Goal: Information Seeking & Learning: Compare options

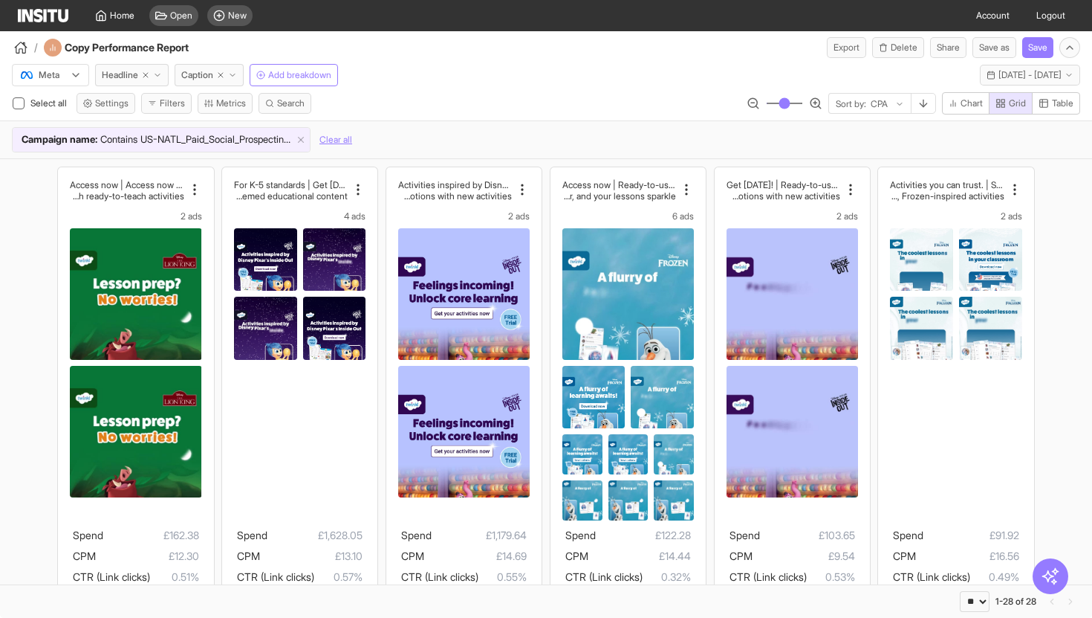
select select "**"
click at [131, 23] on link "Home" at bounding box center [114, 15] width 57 height 31
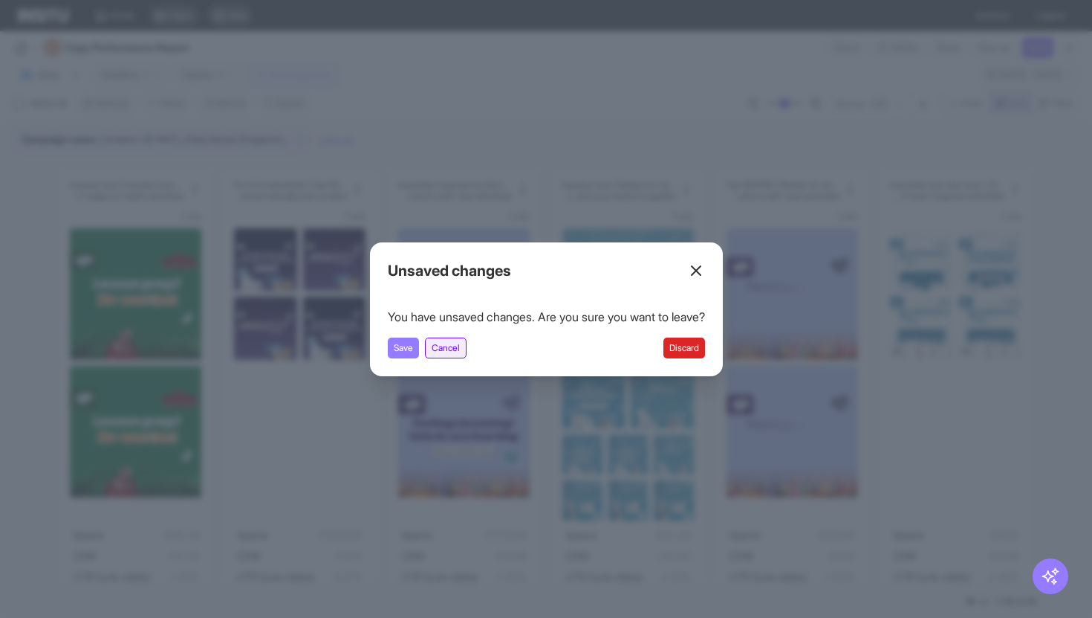
click at [448, 350] on button "Cancel" at bounding box center [446, 347] width 42 height 21
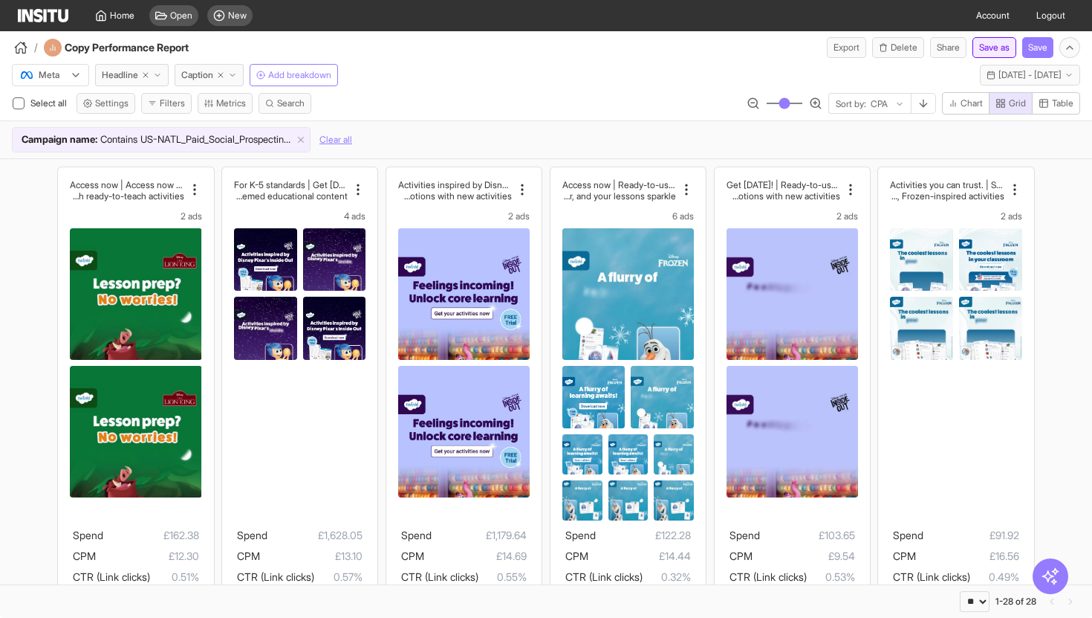
click at [1001, 45] on button "Save as" at bounding box center [995, 47] width 44 height 21
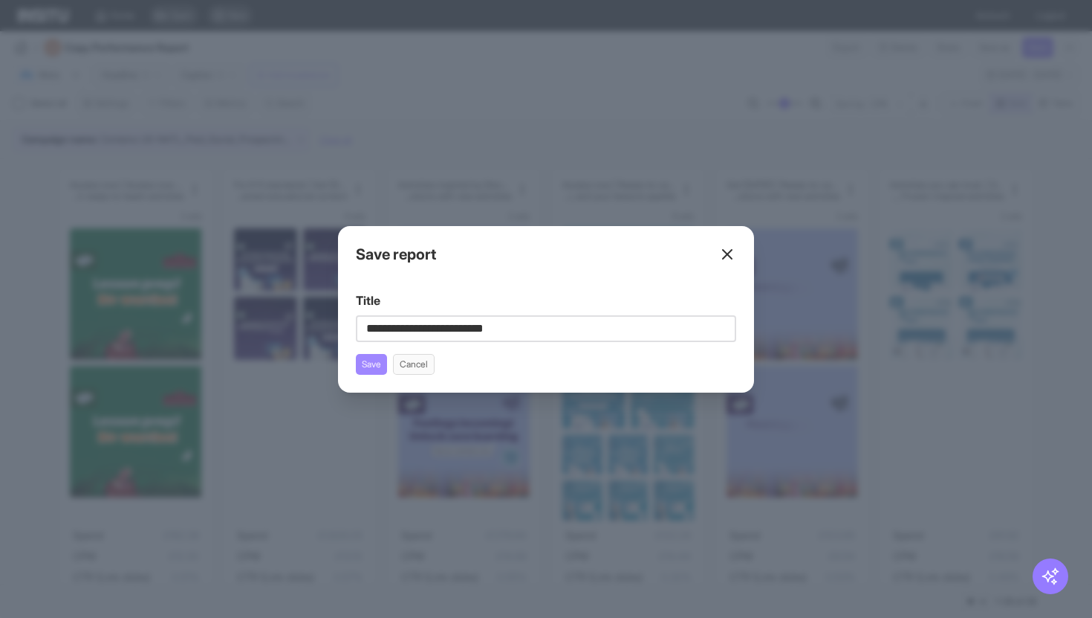
type input "**********"
click at [376, 361] on button "Save" at bounding box center [371, 364] width 31 height 21
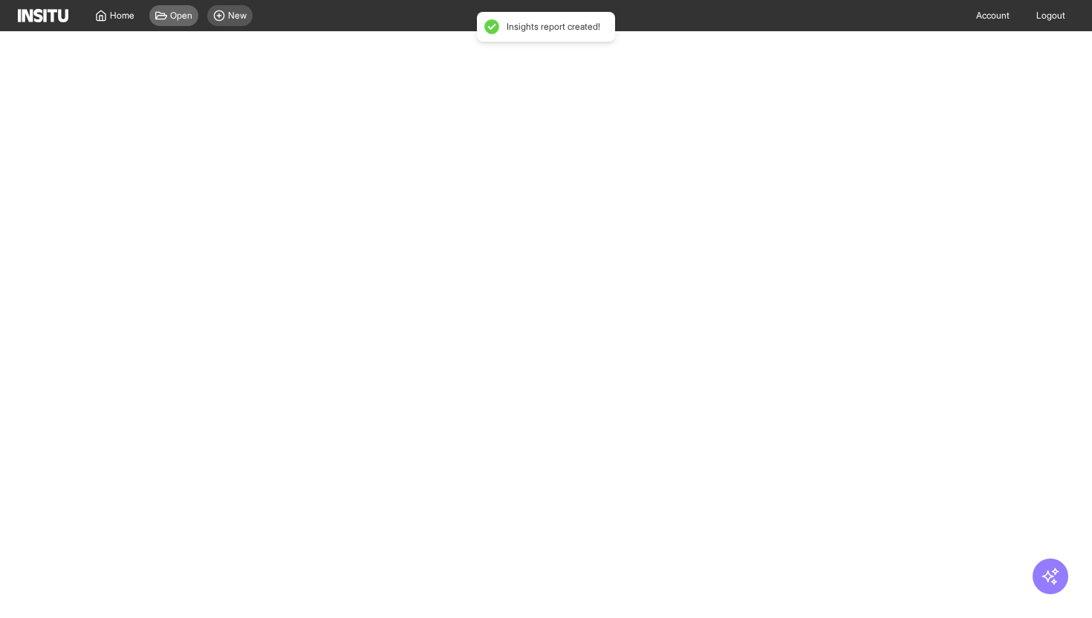
select select "**"
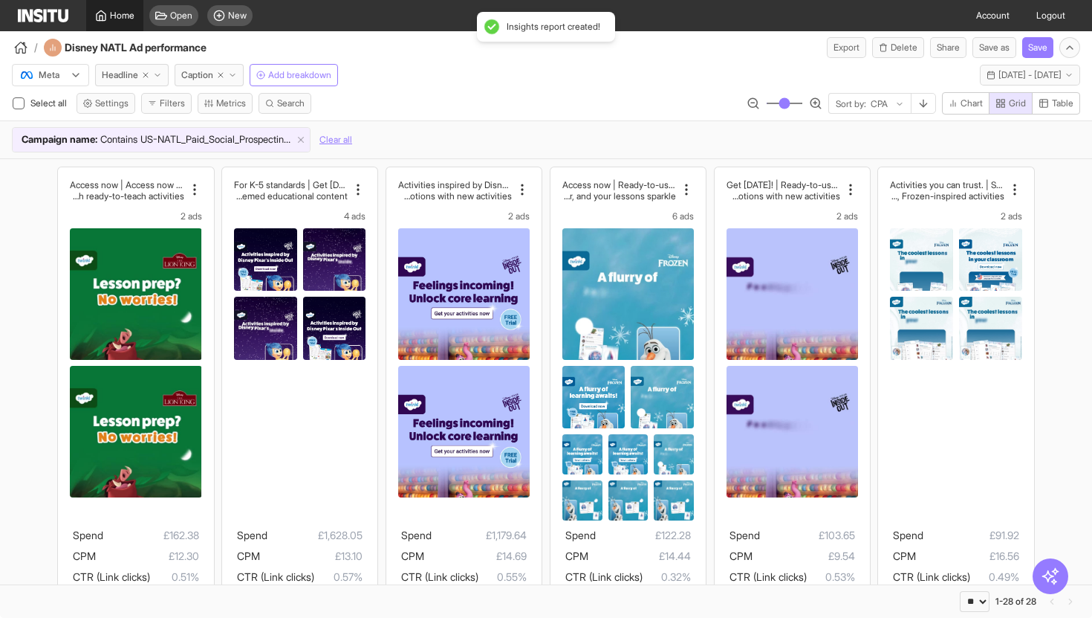
click at [119, 19] on span "Home" at bounding box center [122, 16] width 25 height 12
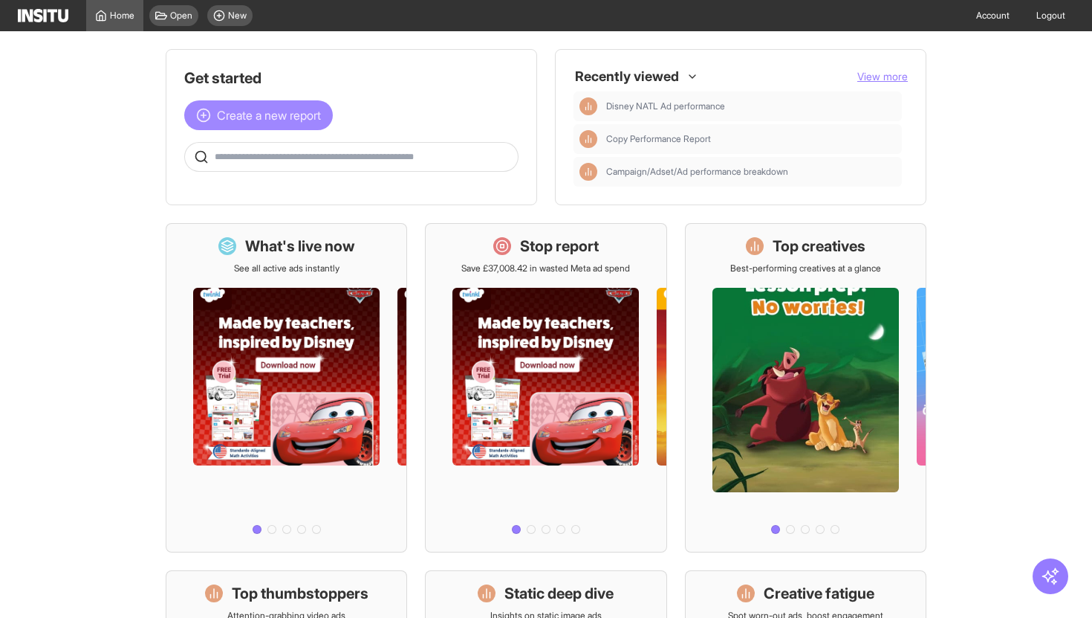
click at [291, 100] on button "Create a new report" at bounding box center [258, 115] width 149 height 30
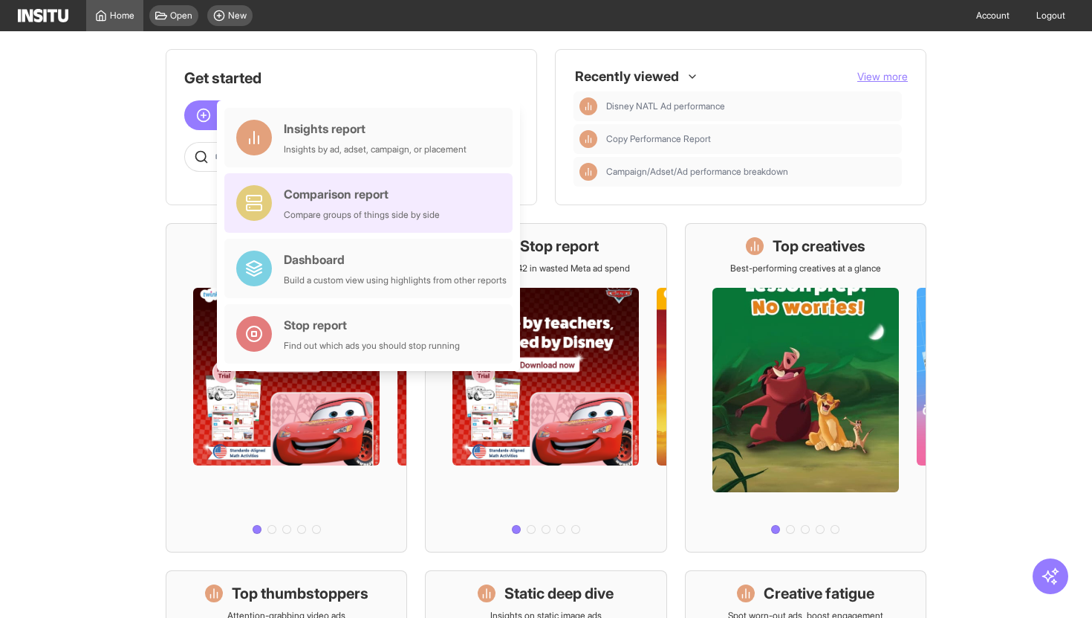
click at [329, 218] on div "Compare groups of things side by side" at bounding box center [362, 215] width 156 height 12
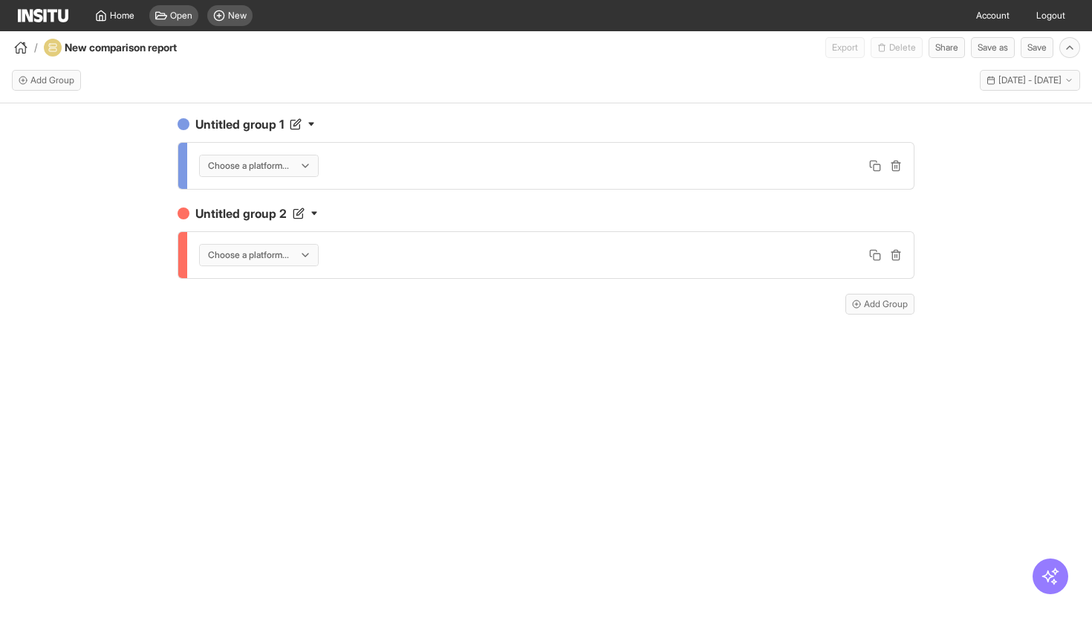
click at [296, 166] on div "Choose a platform..." at bounding box center [252, 165] width 90 height 15
click at [291, 197] on span "Meta" at bounding box center [262, 197] width 106 height 13
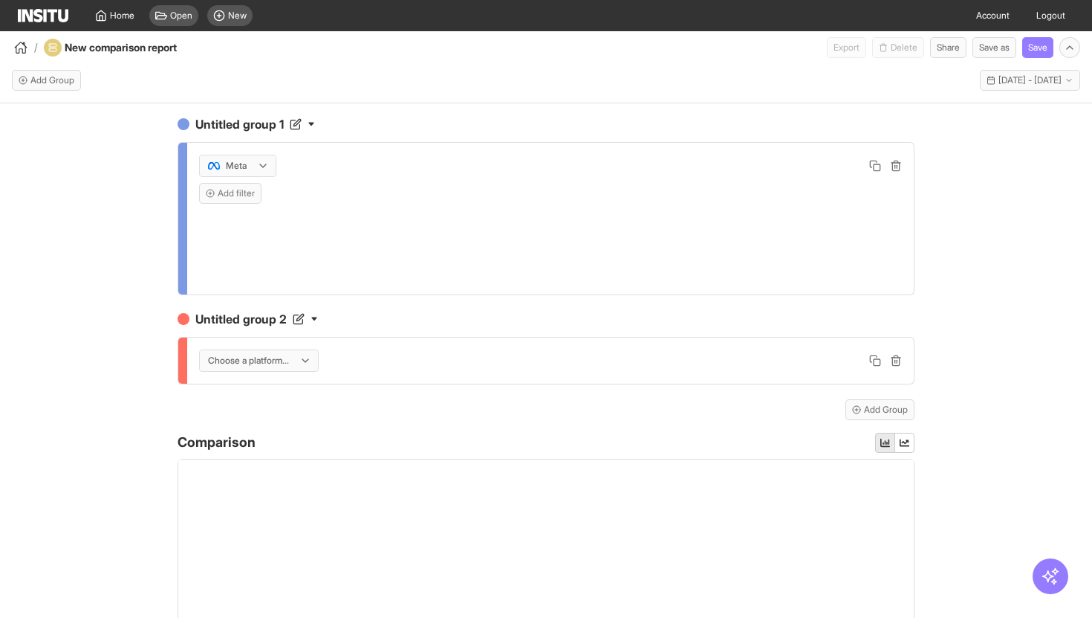
click at [278, 354] on div at bounding box center [249, 360] width 84 height 15
click at [282, 397] on span "Meta" at bounding box center [262, 392] width 106 height 13
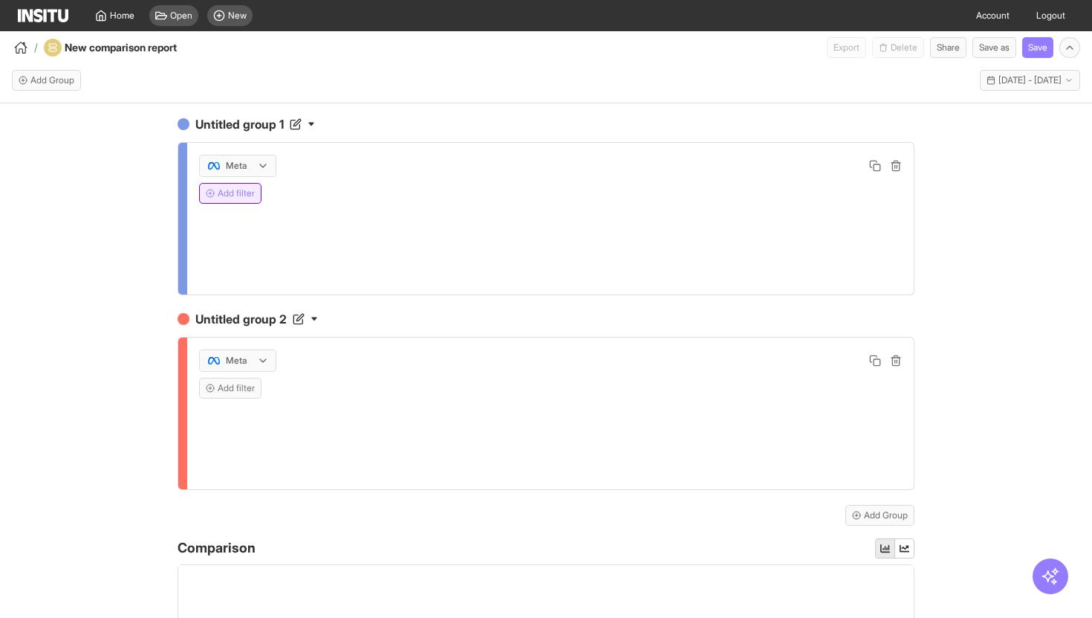
click at [253, 194] on button "Add filter" at bounding box center [230, 193] width 62 height 21
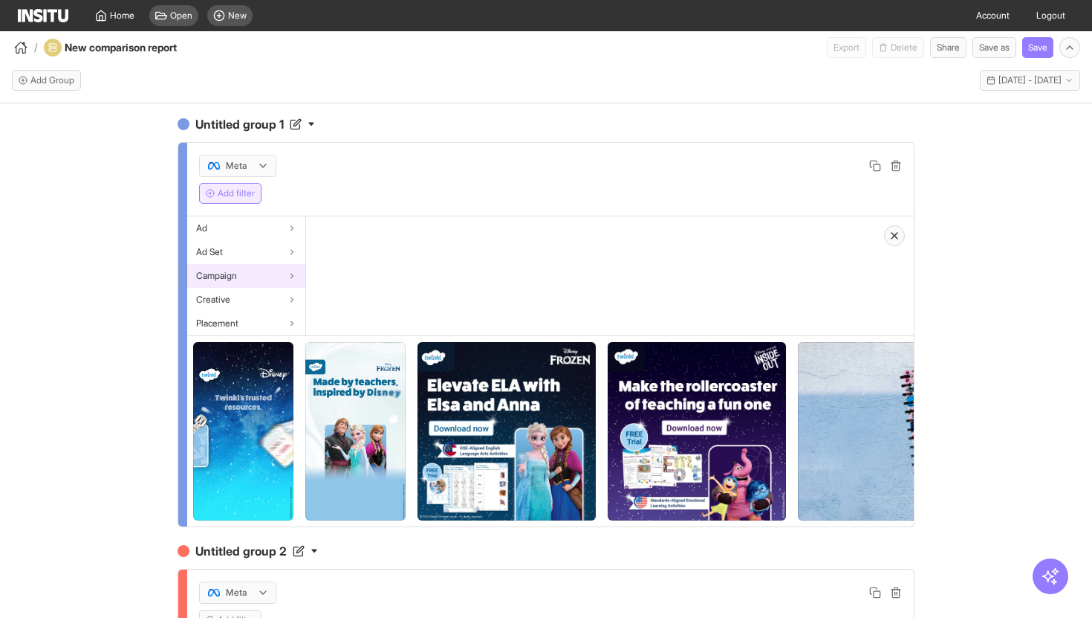
click at [270, 284] on div "Campaign" at bounding box center [246, 276] width 118 height 24
click at [349, 234] on div "Campaign name" at bounding box center [365, 228] width 118 height 24
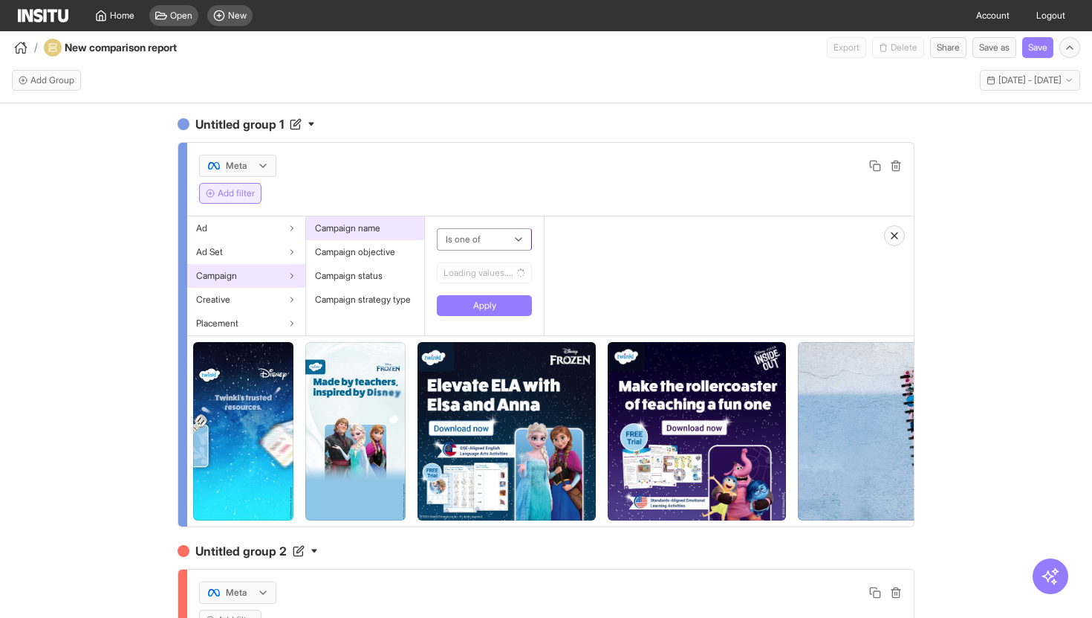
click at [495, 241] on div at bounding box center [473, 239] width 59 height 18
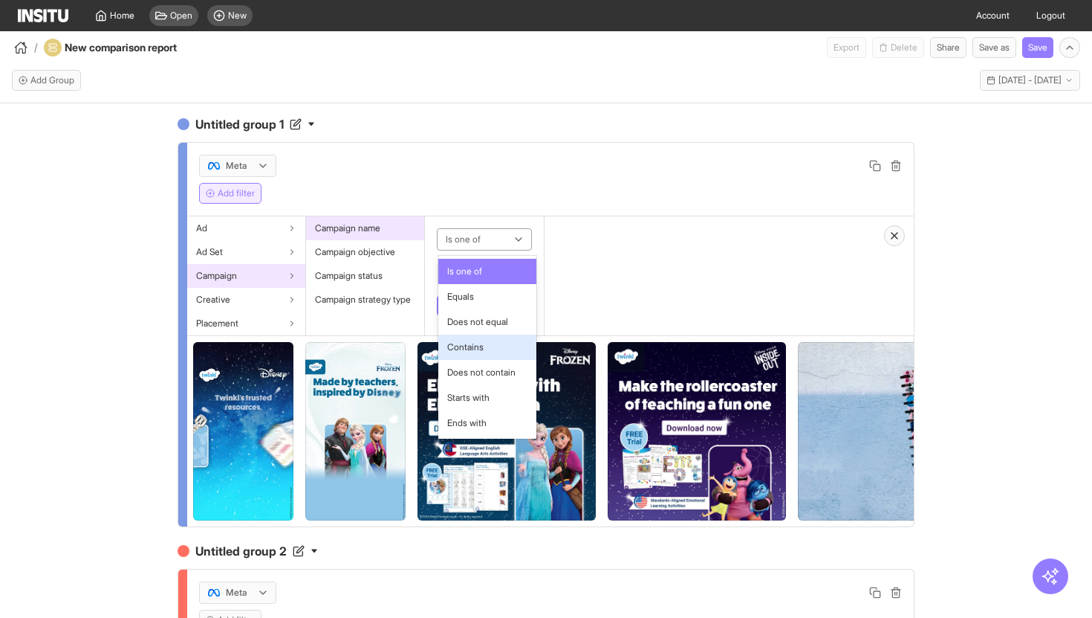
click at [481, 349] on span "Contains" at bounding box center [465, 346] width 36 height 13
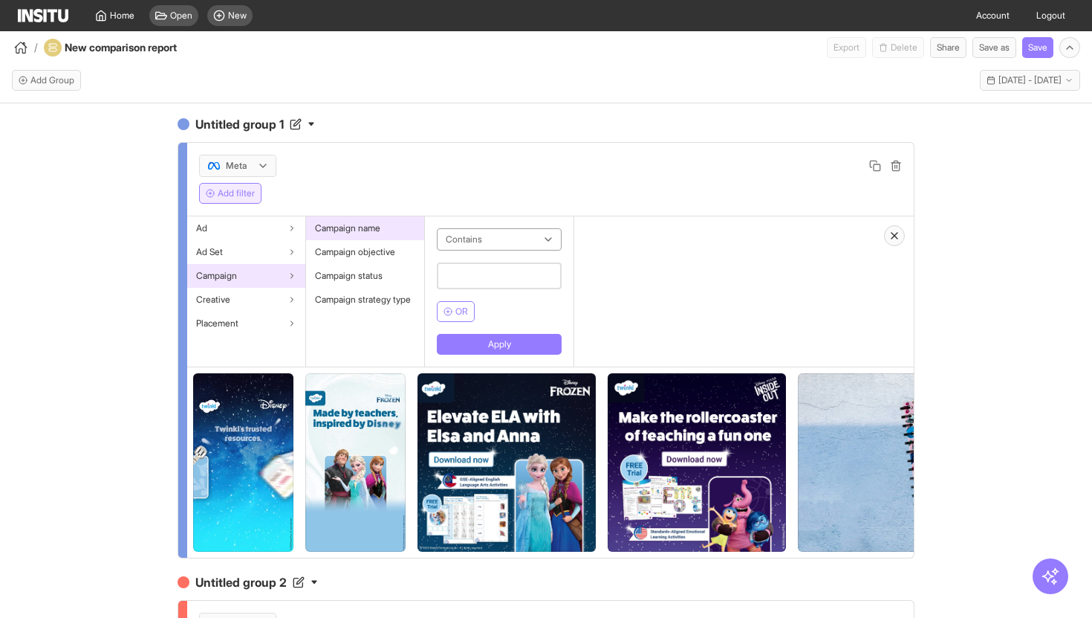
click at [495, 267] on input "text" at bounding box center [499, 275] width 125 height 27
type input "******"
click at [505, 340] on button "Apply" at bounding box center [499, 344] width 125 height 21
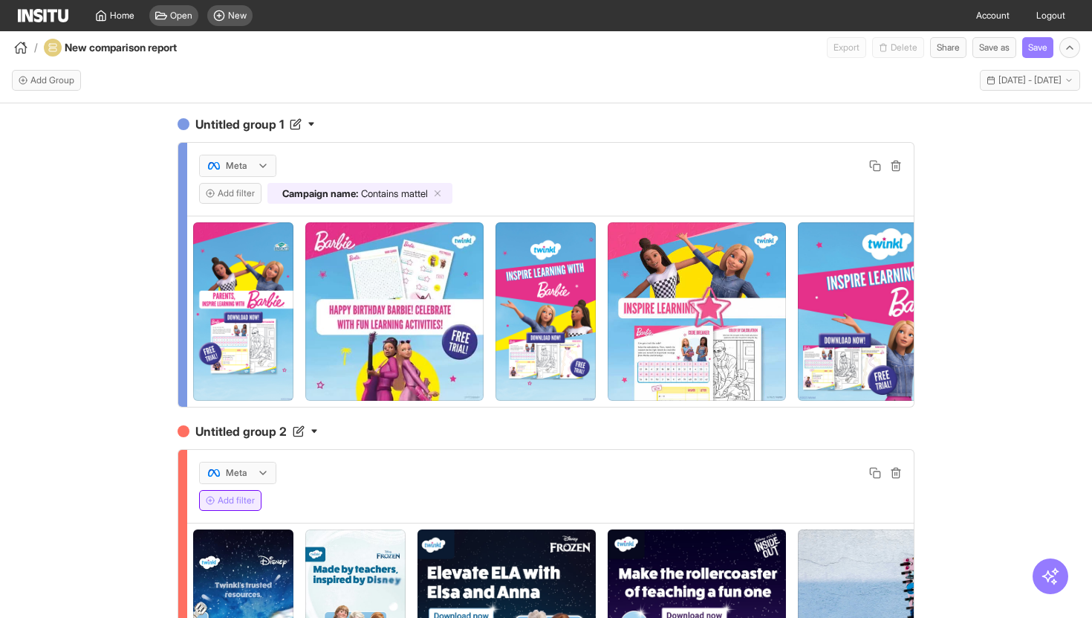
click at [256, 496] on button "Add filter" at bounding box center [230, 500] width 62 height 21
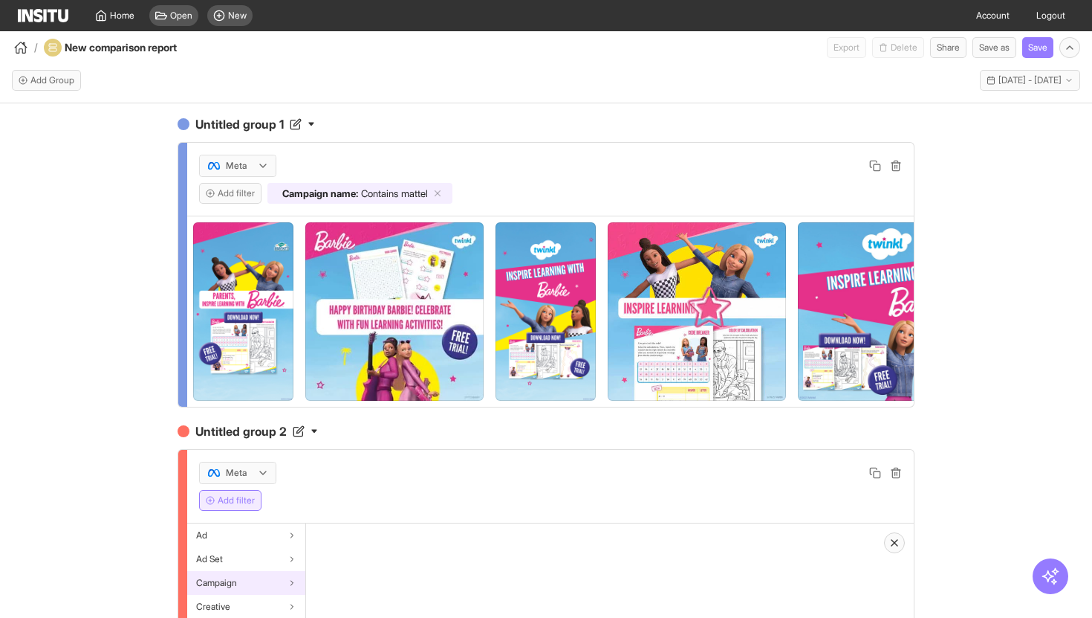
click at [252, 577] on div "Campaign" at bounding box center [246, 583] width 118 height 24
click at [341, 544] on div "Campaign name" at bounding box center [365, 535] width 118 height 24
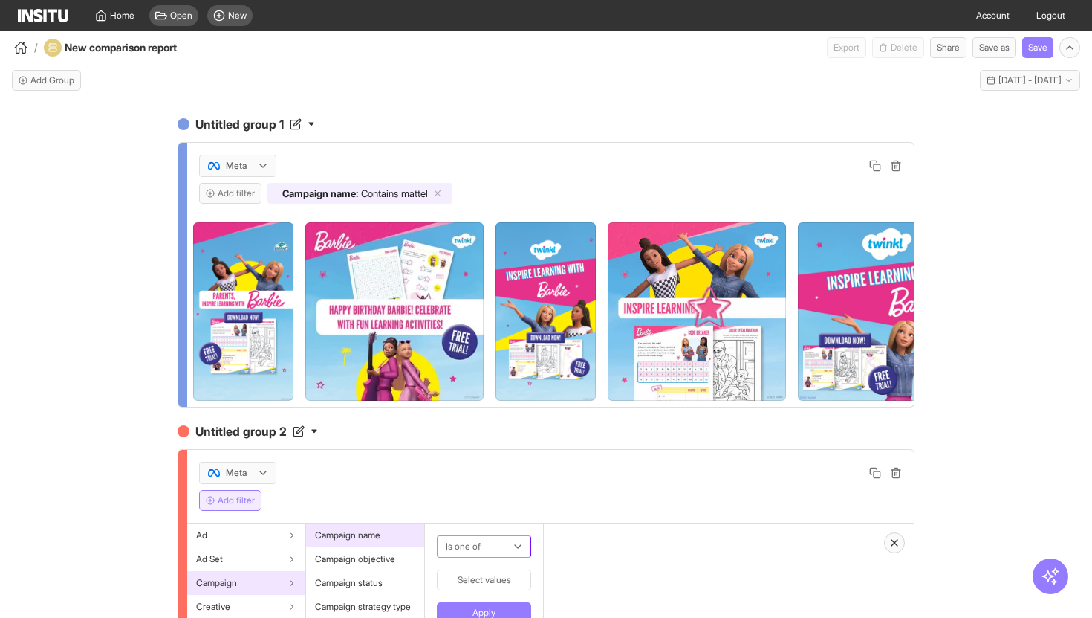
click at [493, 550] on div at bounding box center [473, 546] width 59 height 18
click at [487, 394] on span "Equals" at bounding box center [484, 387] width 75 height 13
click at [516, 581] on input "text" at bounding box center [499, 582] width 125 height 27
paste input "**********"
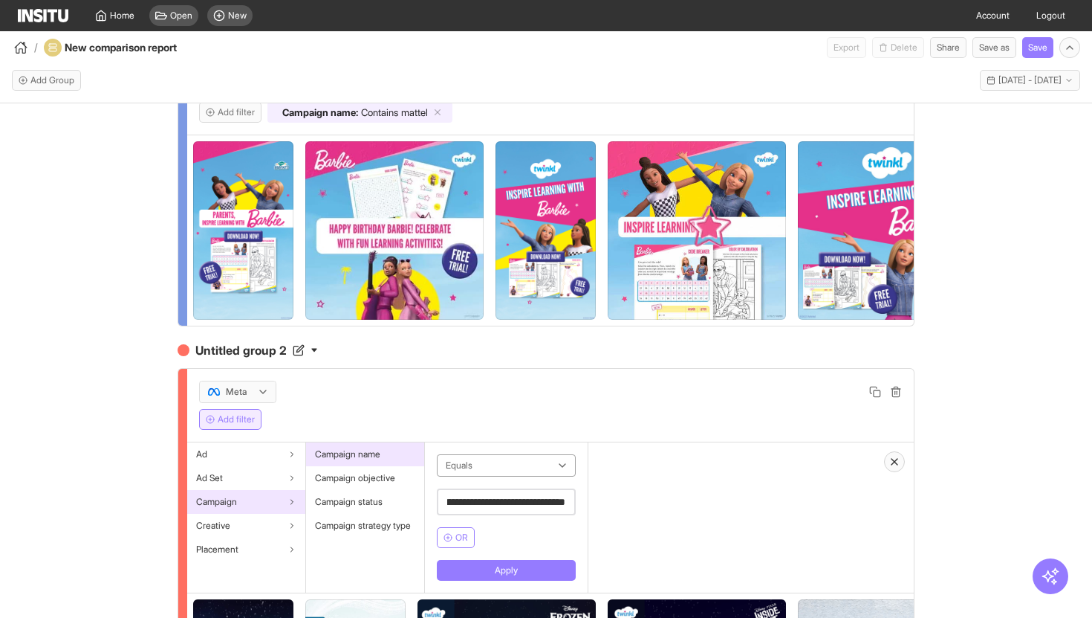
scroll to position [114, 0]
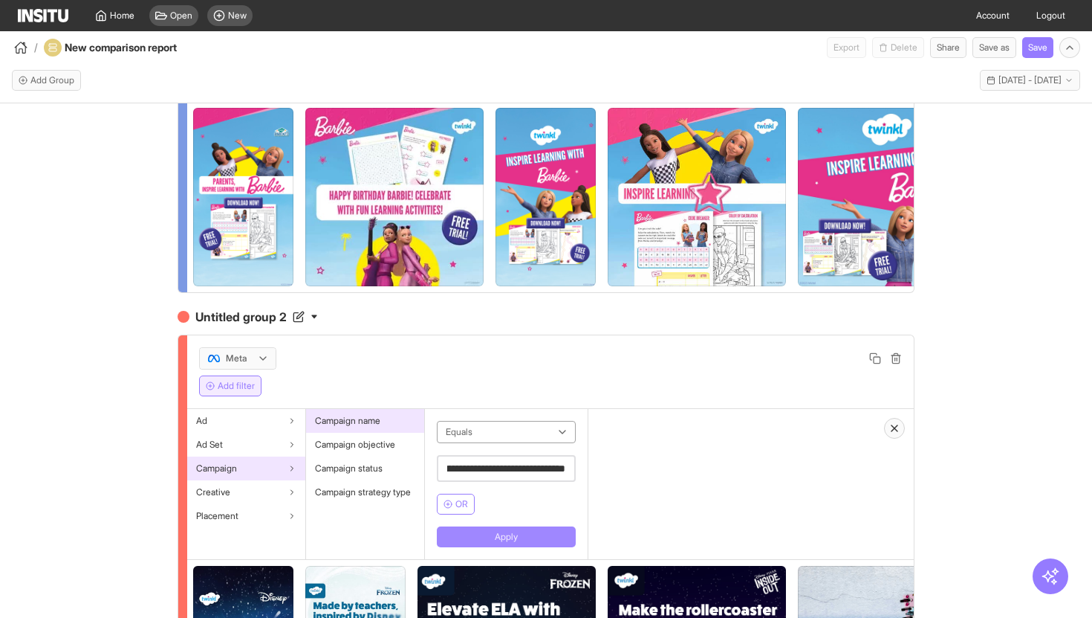
type input "**********"
click at [489, 536] on button "Apply" at bounding box center [506, 536] width 139 height 21
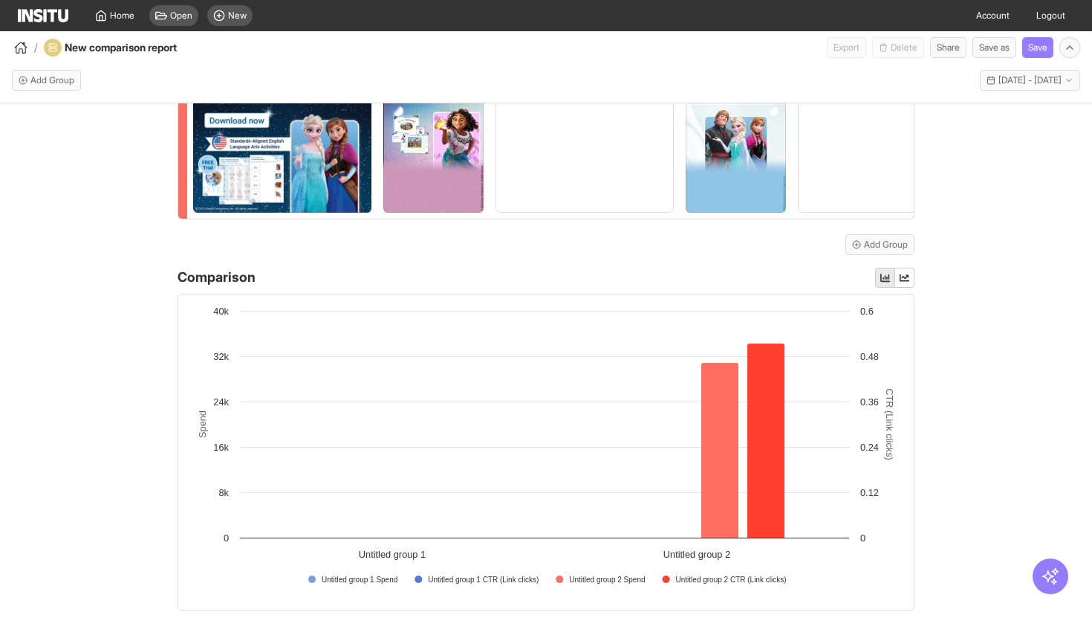
scroll to position [0, 0]
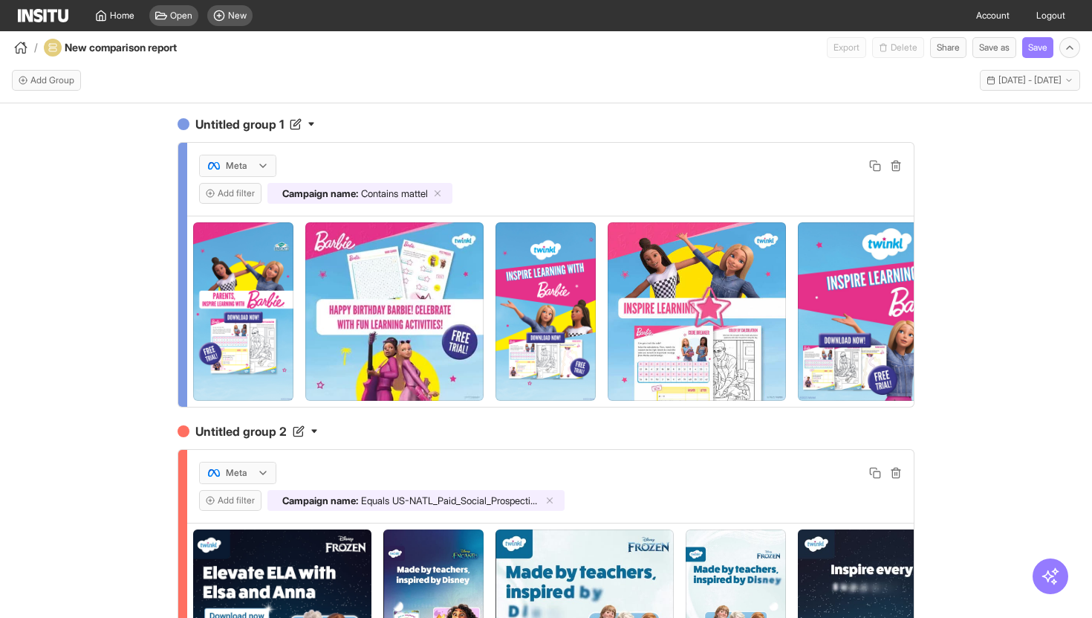
click at [1004, 94] on div "Add Group Last 30 days - Tue 12 Aug - Wed 10 Sep, 2025 12 Aug 25 - 10 Sep 25" at bounding box center [546, 80] width 1092 height 45
click at [999, 79] on span "[DATE] - [DATE]" at bounding box center [1030, 80] width 63 height 12
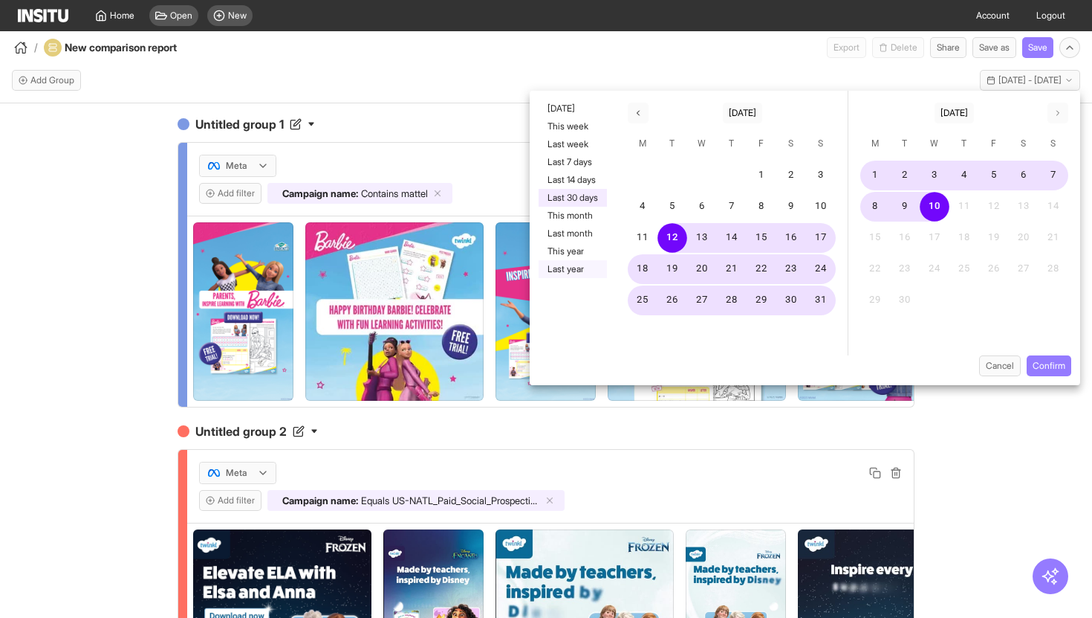
click at [576, 269] on button "Last year" at bounding box center [573, 269] width 68 height 18
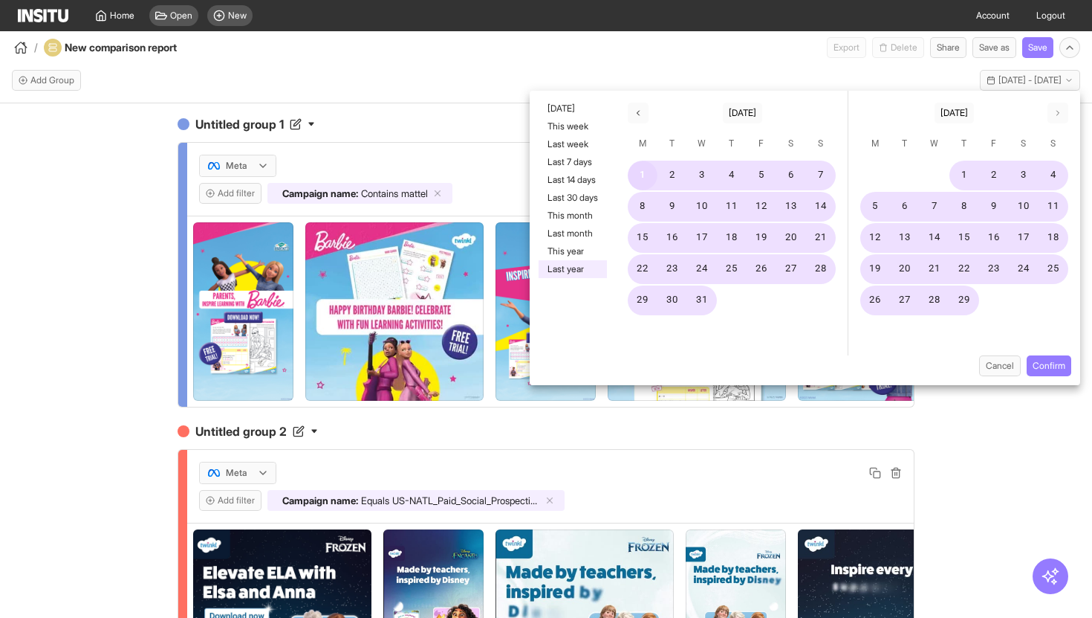
click at [640, 171] on button "1" at bounding box center [643, 176] width 30 height 30
click at [1066, 114] on button "button" at bounding box center [1058, 113] width 21 height 21
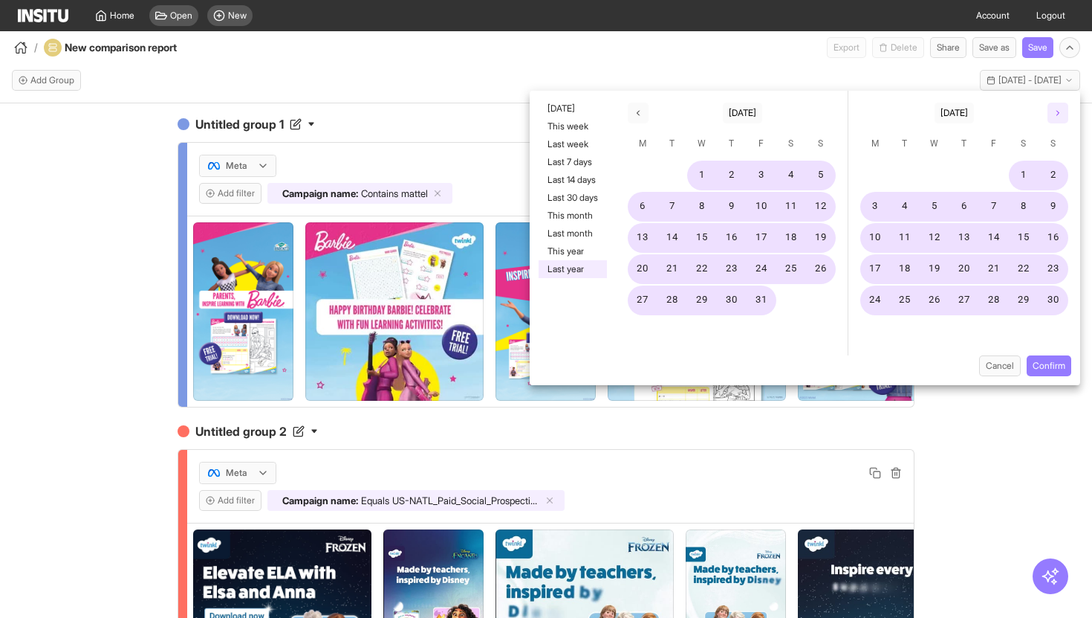
click at [1066, 114] on button "button" at bounding box center [1058, 113] width 21 height 21
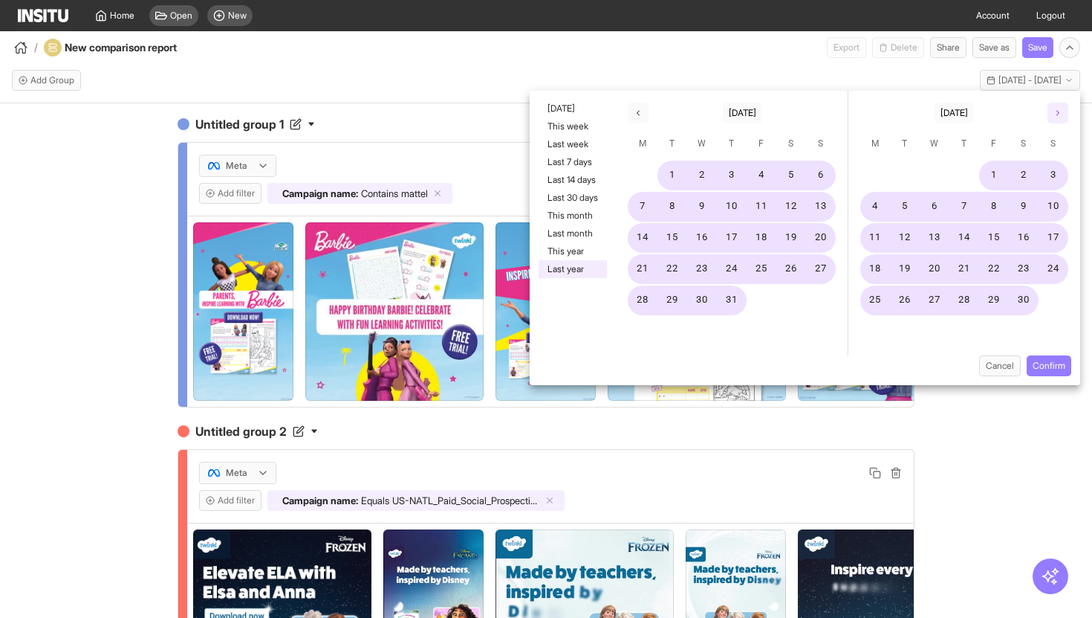
click at [1066, 114] on button "button" at bounding box center [1058, 113] width 21 height 21
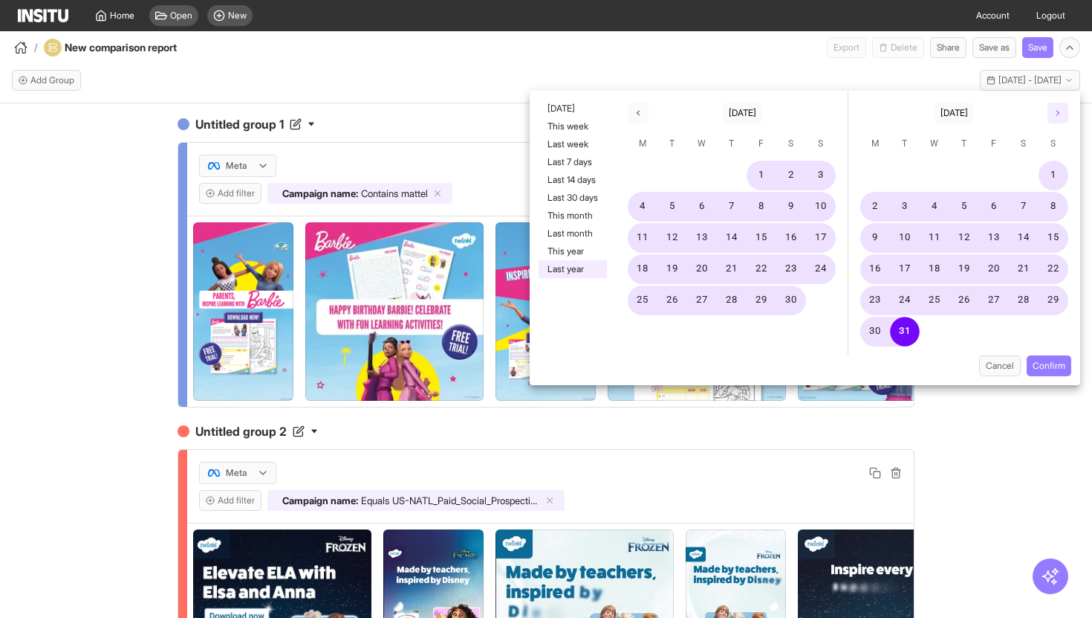
click at [1066, 114] on button "button" at bounding box center [1058, 113] width 21 height 21
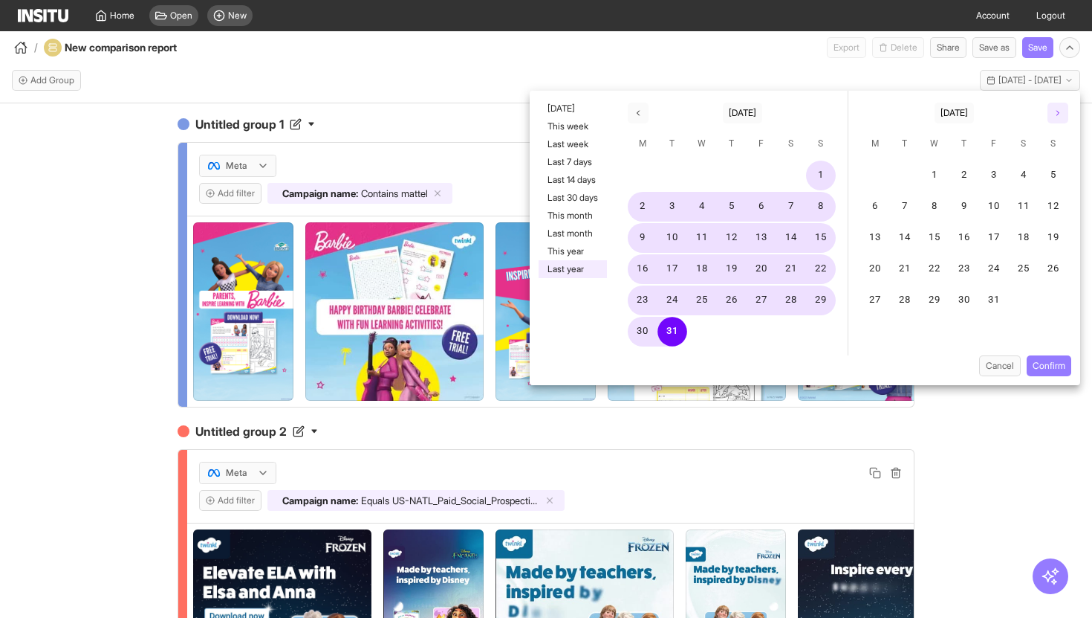
click at [1066, 114] on button "button" at bounding box center [1058, 113] width 21 height 21
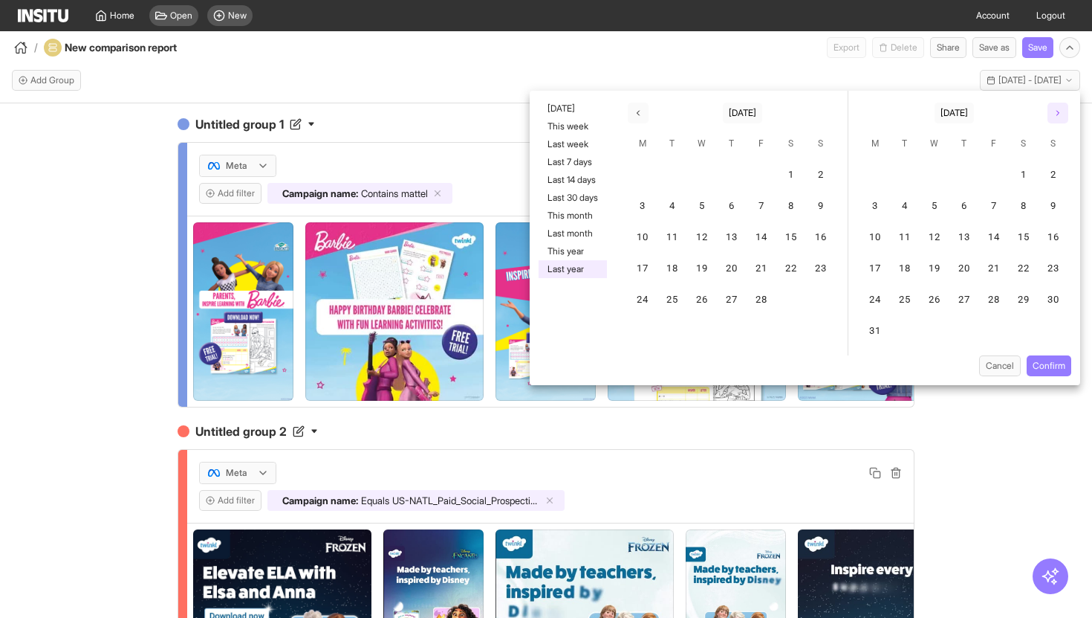
click at [1066, 114] on button "button" at bounding box center [1058, 113] width 21 height 21
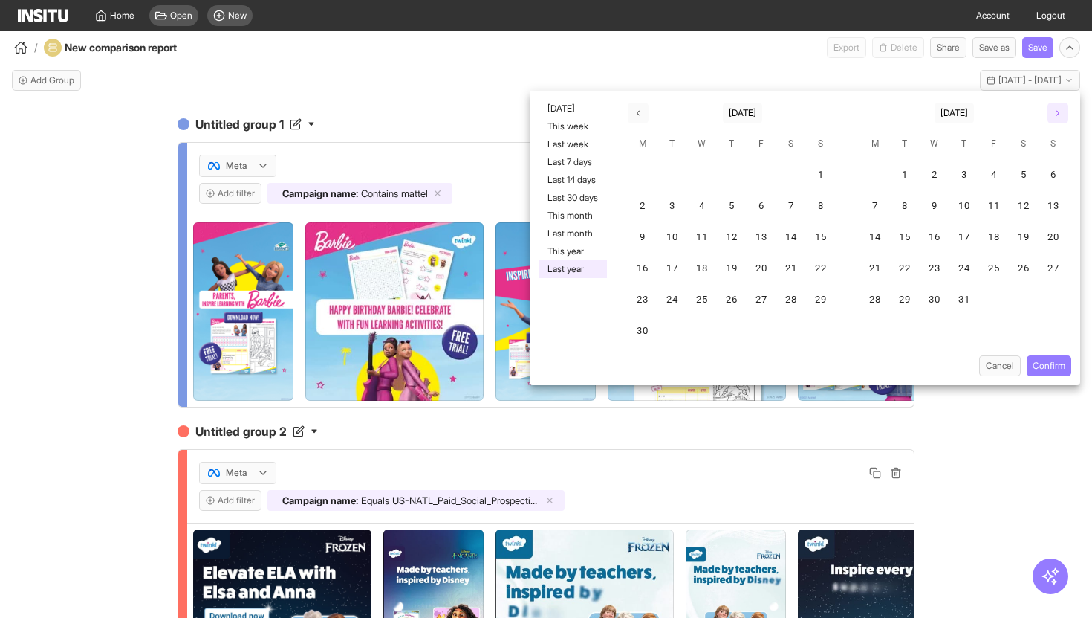
click at [1066, 114] on button "button" at bounding box center [1058, 113] width 21 height 21
click at [941, 203] on button "10" at bounding box center [935, 207] width 30 height 30
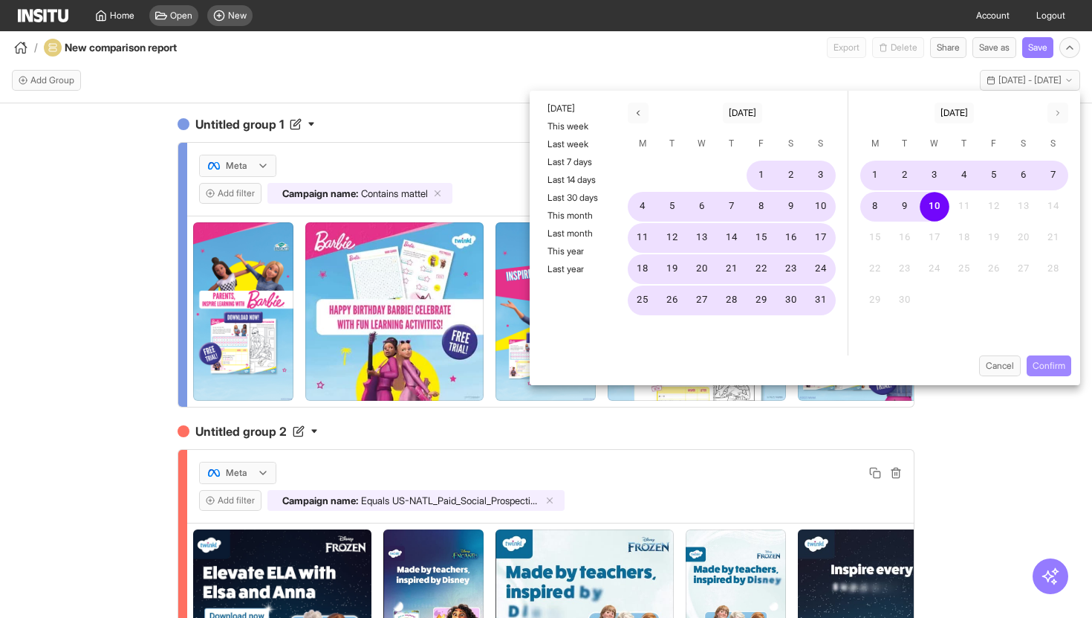
click at [1057, 370] on button "Confirm" at bounding box center [1049, 365] width 45 height 21
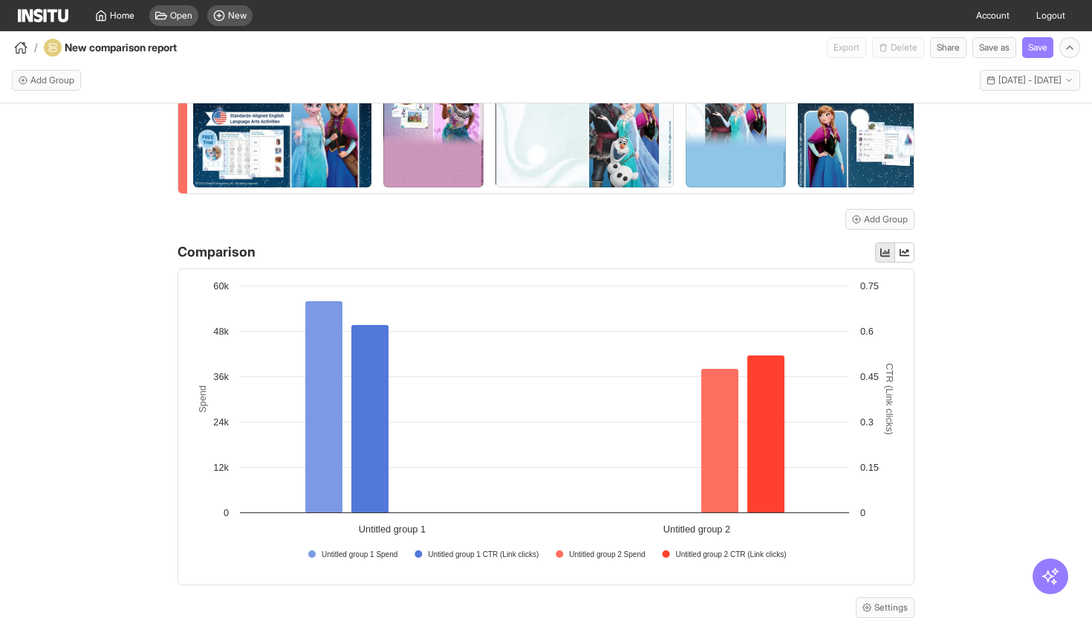
scroll to position [647, 0]
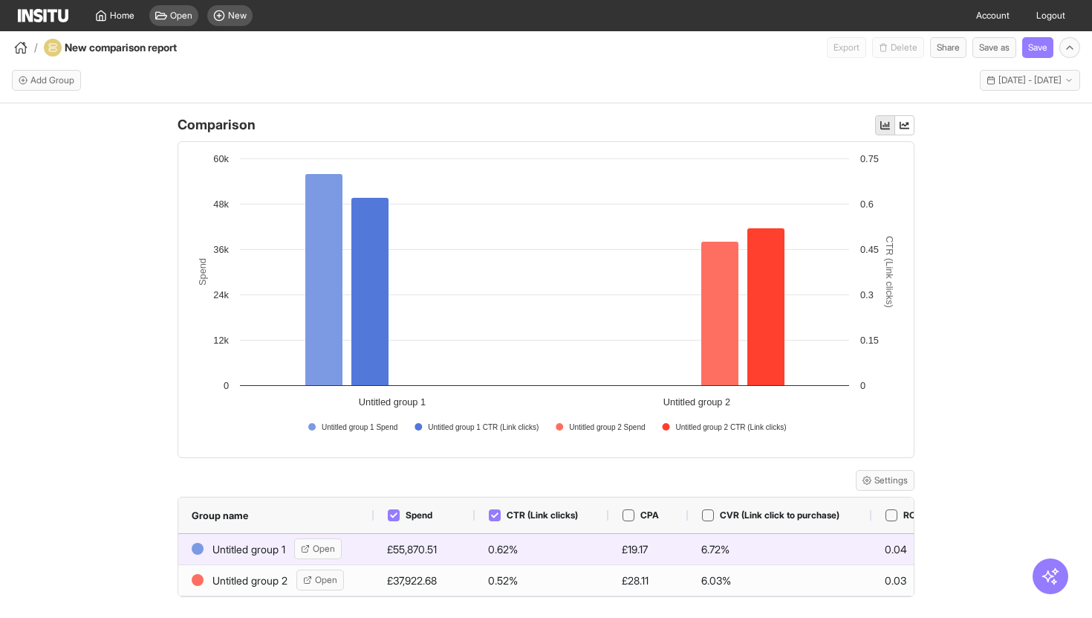
drag, startPoint x: 629, startPoint y: 548, endPoint x: 646, endPoint y: 548, distance: 17.1
click at [646, 548] on div "£19.17" at bounding box center [649, 549] width 80 height 30
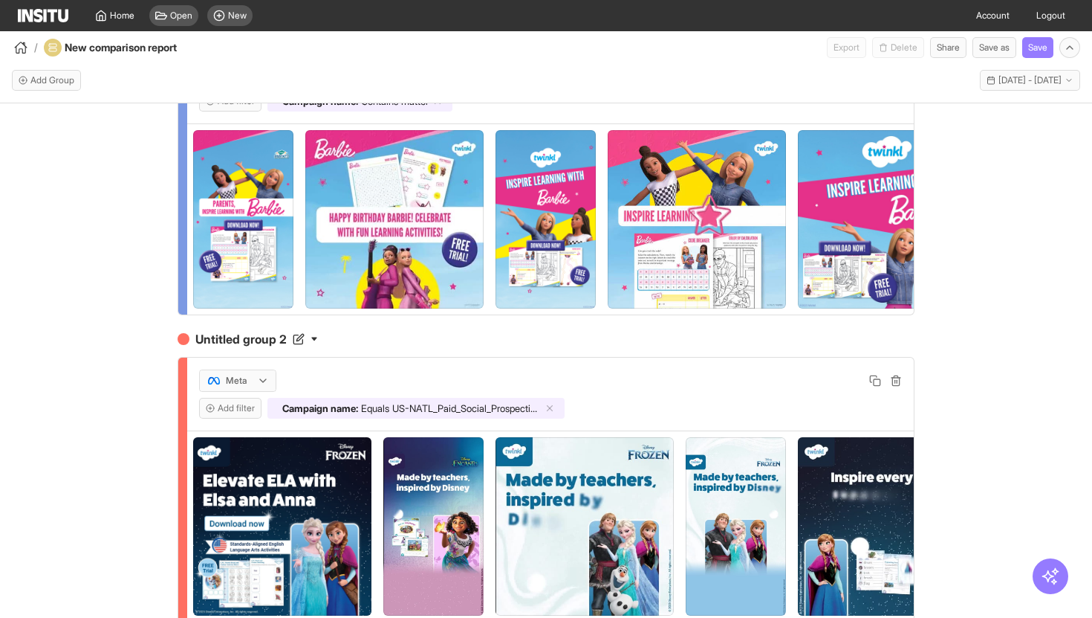
scroll to position [0, 0]
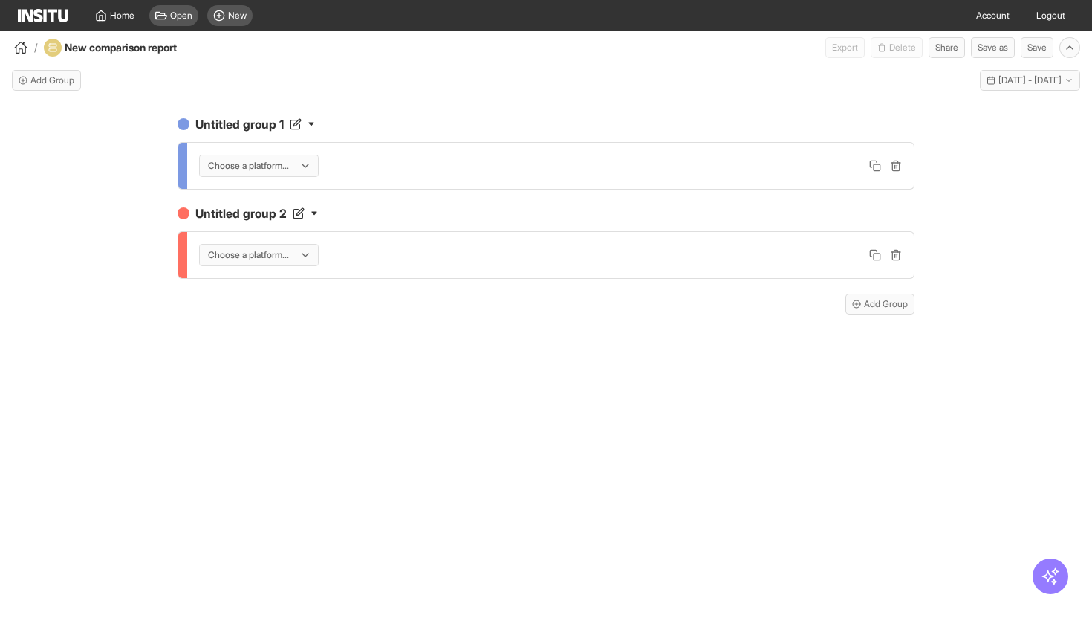
click at [294, 174] on div "Choose a platform..." at bounding box center [259, 165] width 118 height 21
click at [291, 202] on span "Meta" at bounding box center [262, 197] width 106 height 13
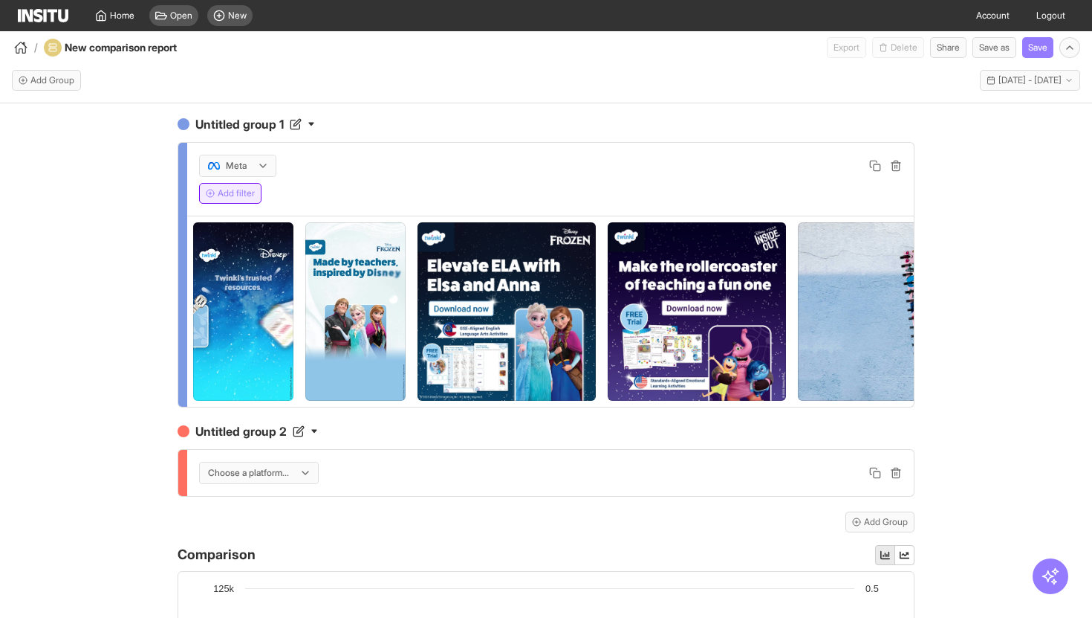
click at [251, 198] on button "Add filter" at bounding box center [230, 193] width 62 height 21
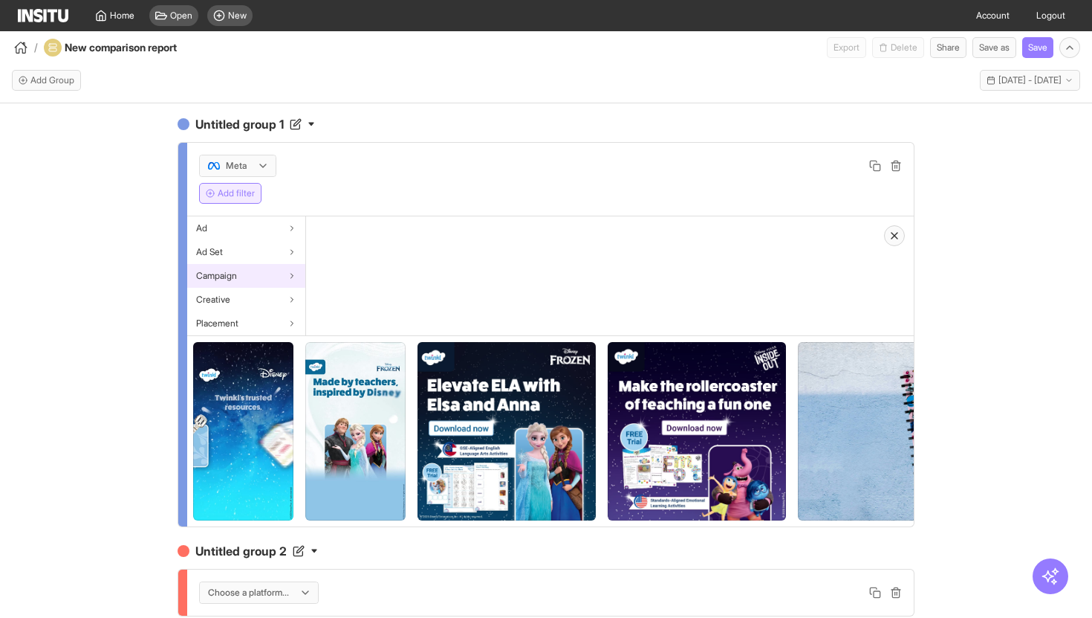
click at [247, 270] on div "Campaign" at bounding box center [246, 276] width 118 height 24
click at [376, 235] on div "Campaign name" at bounding box center [365, 228] width 118 height 24
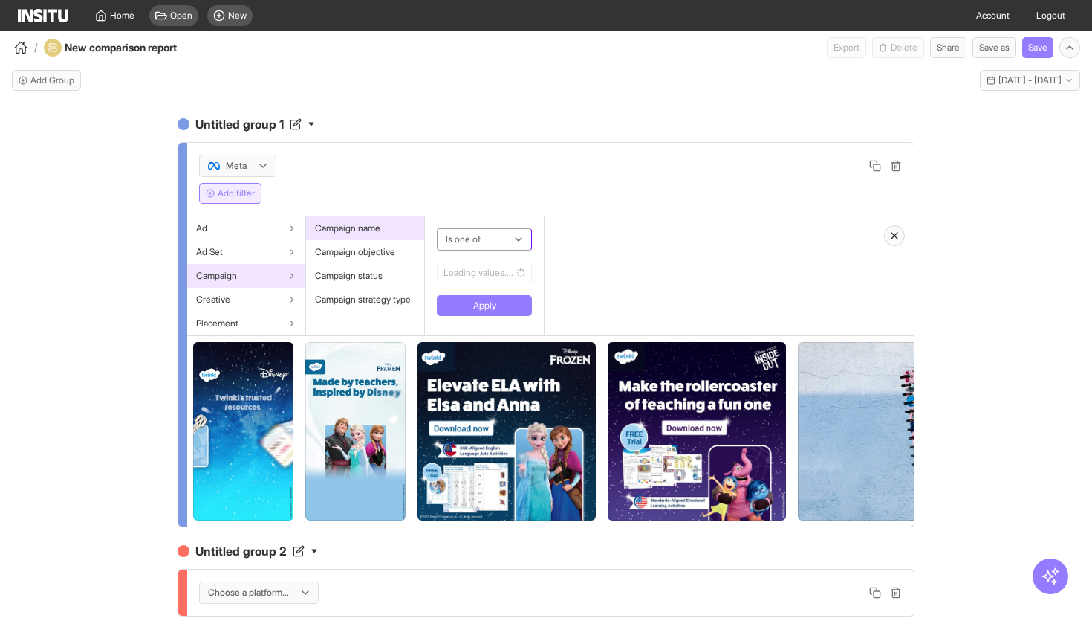
click at [487, 239] on div at bounding box center [473, 239] width 59 height 18
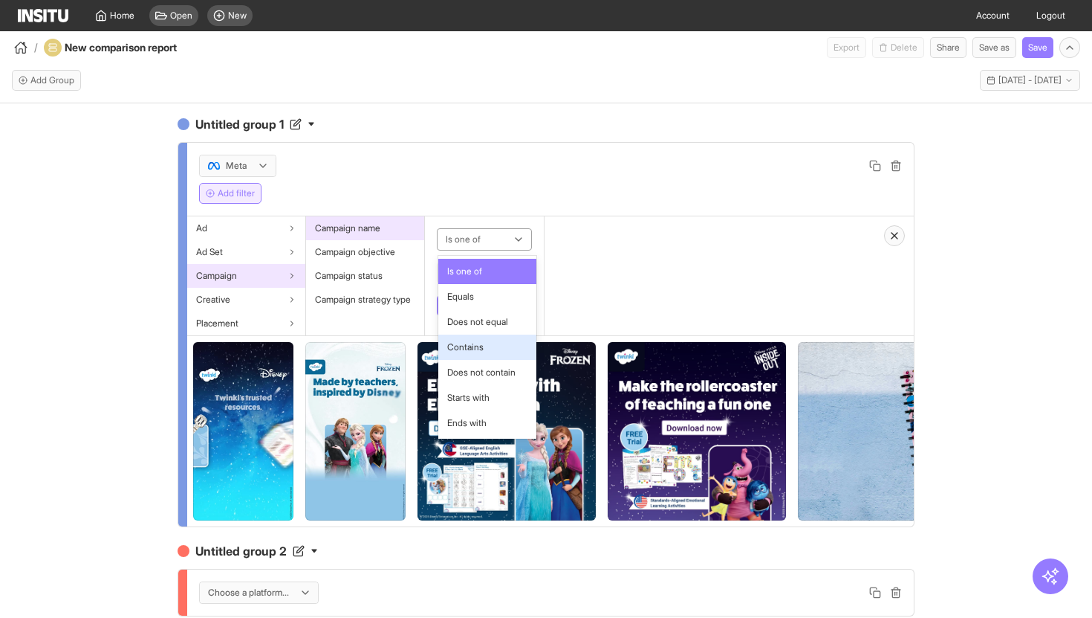
click at [479, 350] on span "Contains" at bounding box center [465, 346] width 36 height 13
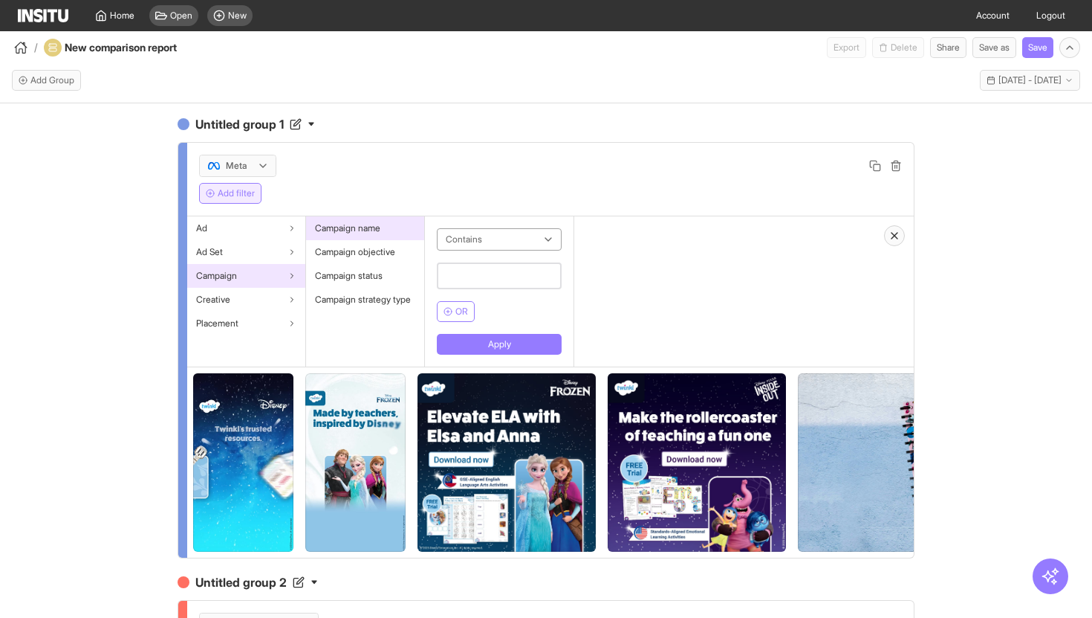
click at [491, 278] on input "text" at bounding box center [499, 275] width 125 height 27
type input "******"
click at [483, 343] on button "Apply" at bounding box center [499, 344] width 125 height 21
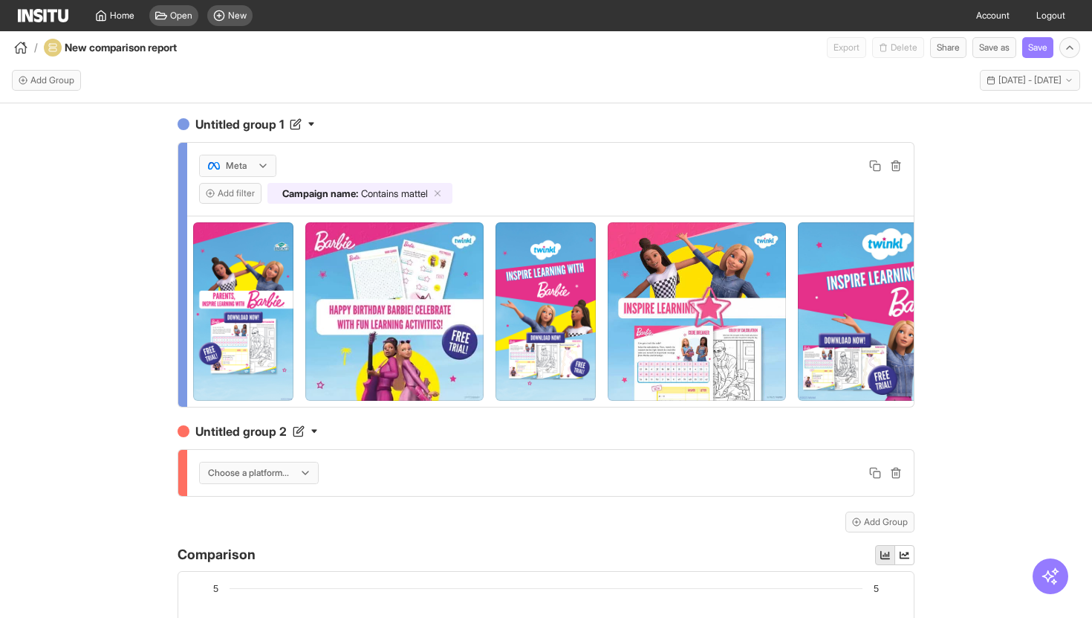
click at [278, 351] on img at bounding box center [243, 311] width 100 height 178
click at [279, 460] on div "Choose a platform..." at bounding box center [550, 473] width 727 height 46
click at [277, 477] on div at bounding box center [249, 472] width 84 height 15
click at [285, 504] on span "Meta" at bounding box center [262, 504] width 106 height 13
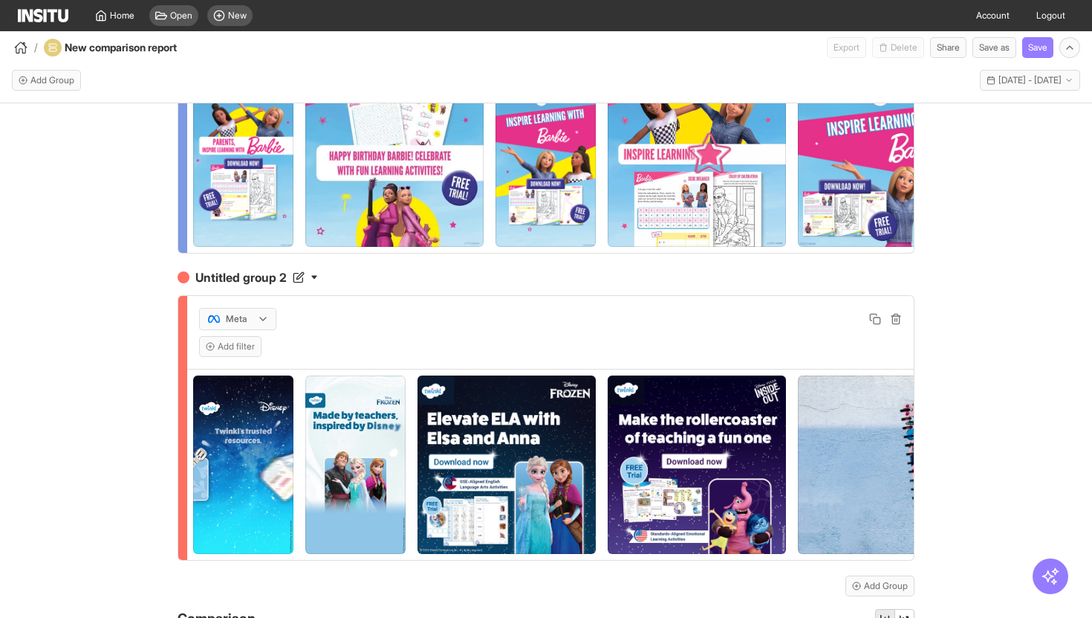
scroll to position [161, 0]
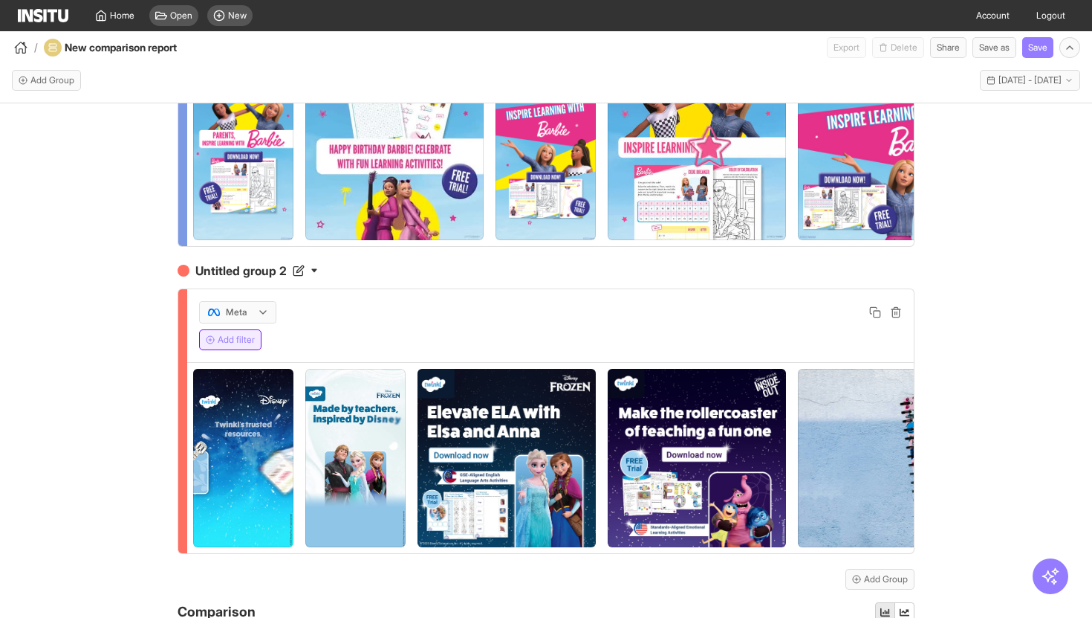
click at [250, 343] on button "Add filter" at bounding box center [230, 339] width 62 height 21
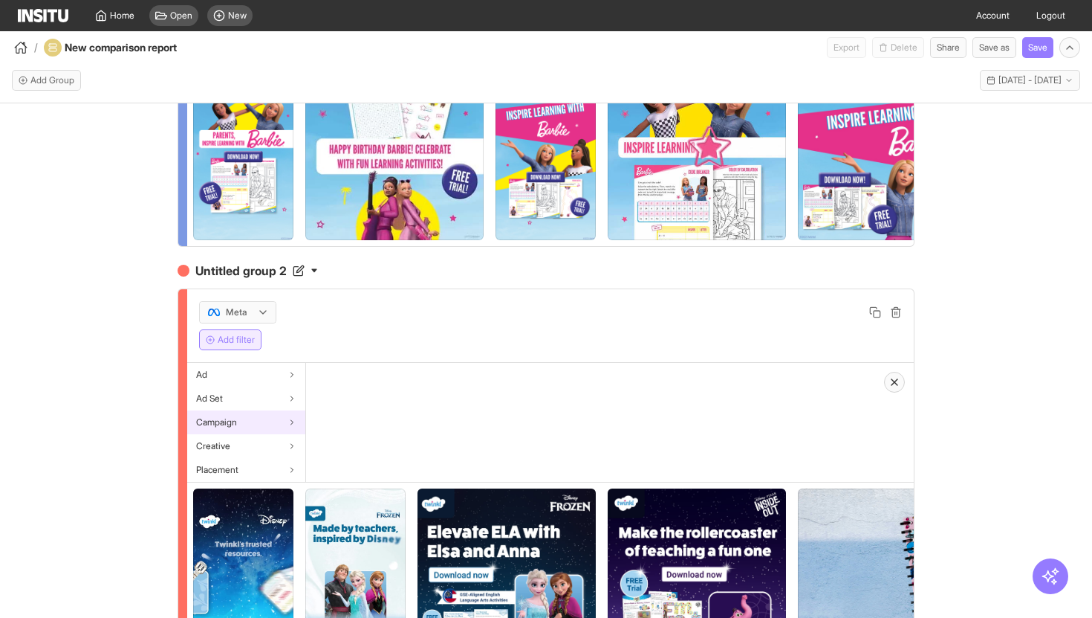
click at [272, 419] on div "Campaign" at bounding box center [246, 422] width 118 height 24
click at [380, 374] on span "Campaign name" at bounding box center [347, 375] width 65 height 12
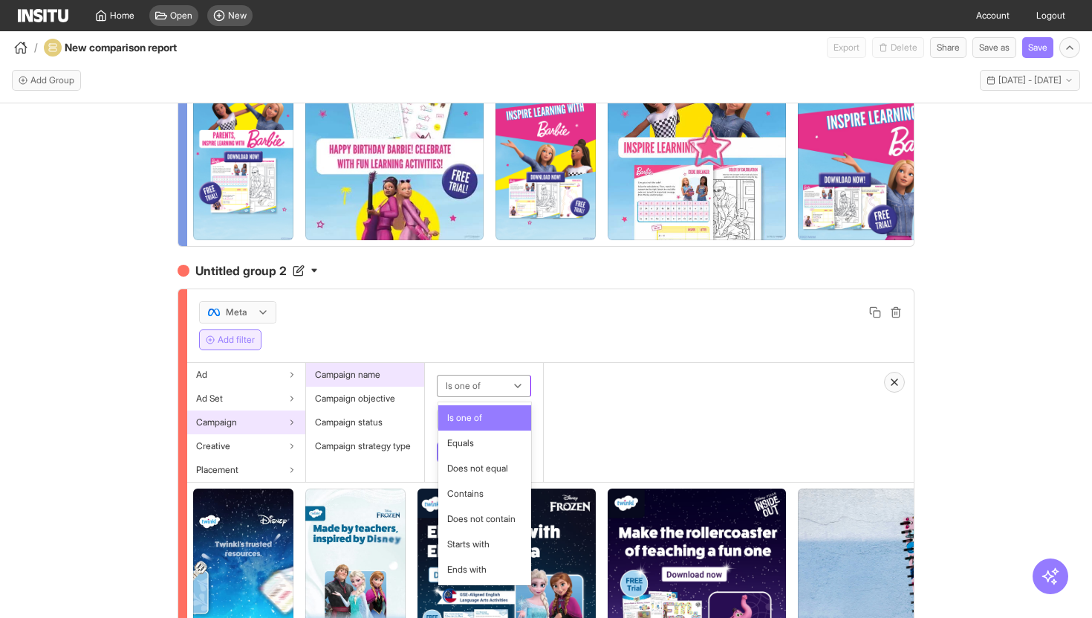
click at [457, 392] on div at bounding box center [473, 386] width 59 height 18
click at [472, 448] on span "Equals" at bounding box center [460, 442] width 27 height 13
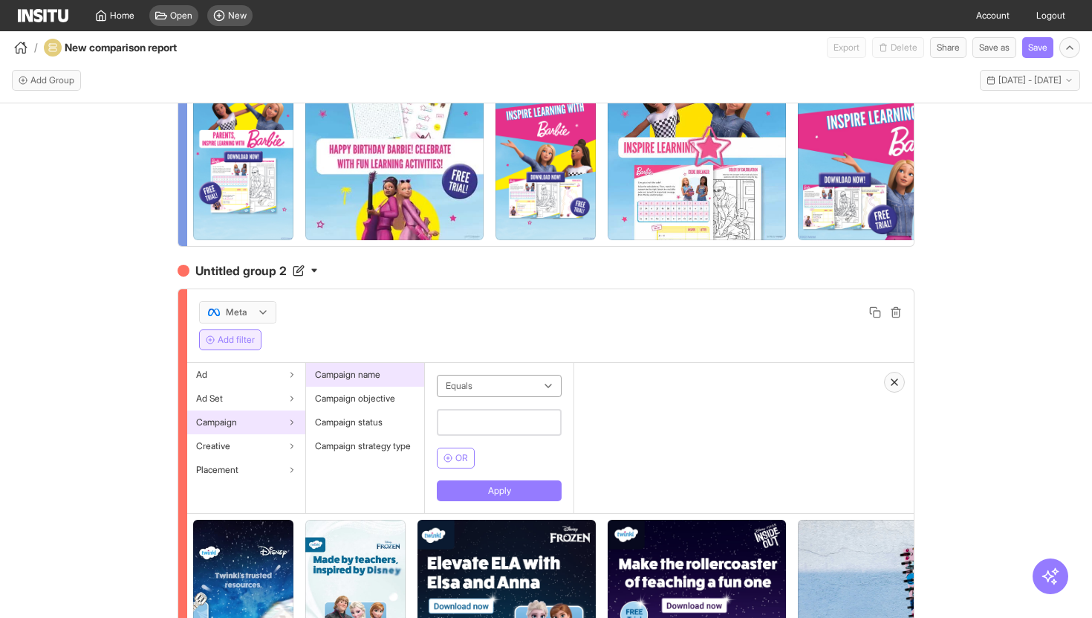
click at [482, 416] on input "text" at bounding box center [499, 422] width 125 height 27
paste input "**********"
type input "**********"
click at [498, 496] on button "Apply" at bounding box center [506, 490] width 139 height 21
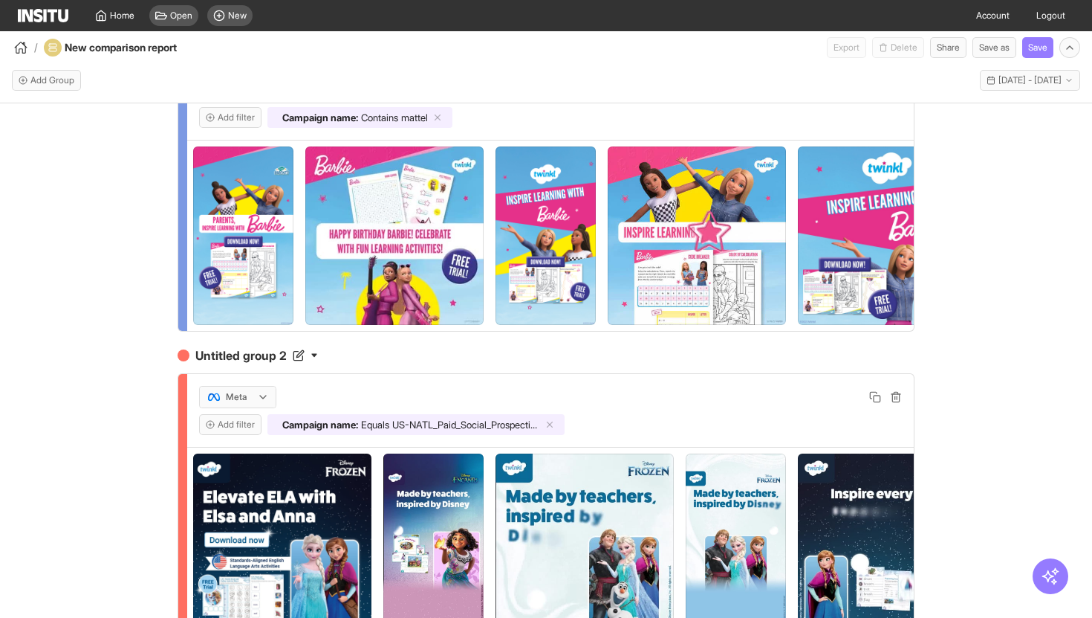
scroll to position [0, 0]
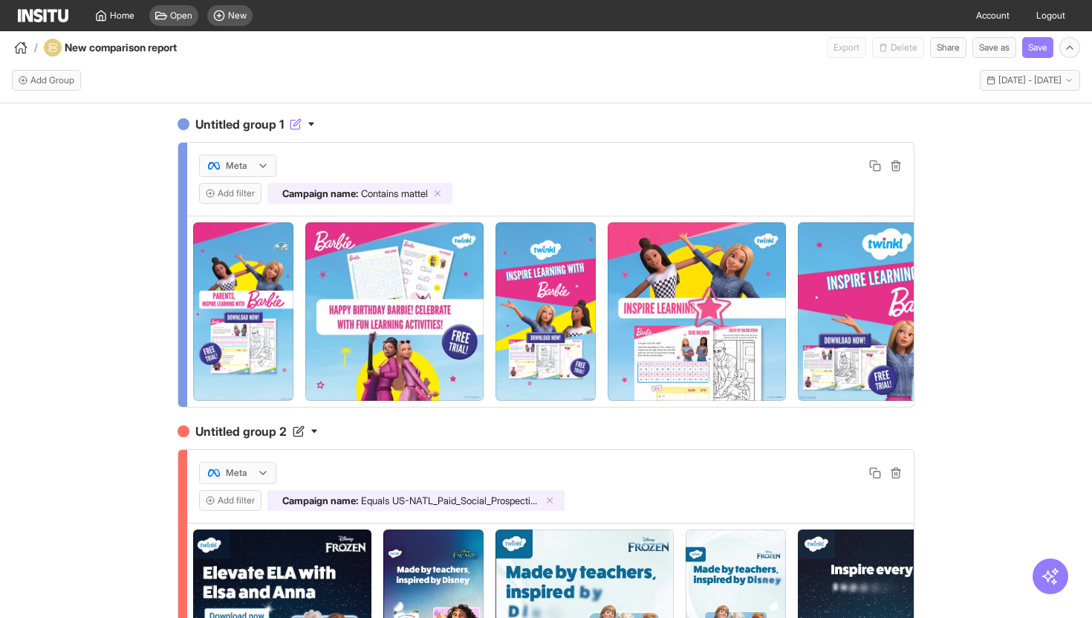
click at [296, 123] on icon at bounding box center [297, 122] width 7 height 7
click at [291, 123] on input "**********" at bounding box center [254, 124] width 125 height 18
type input "******"
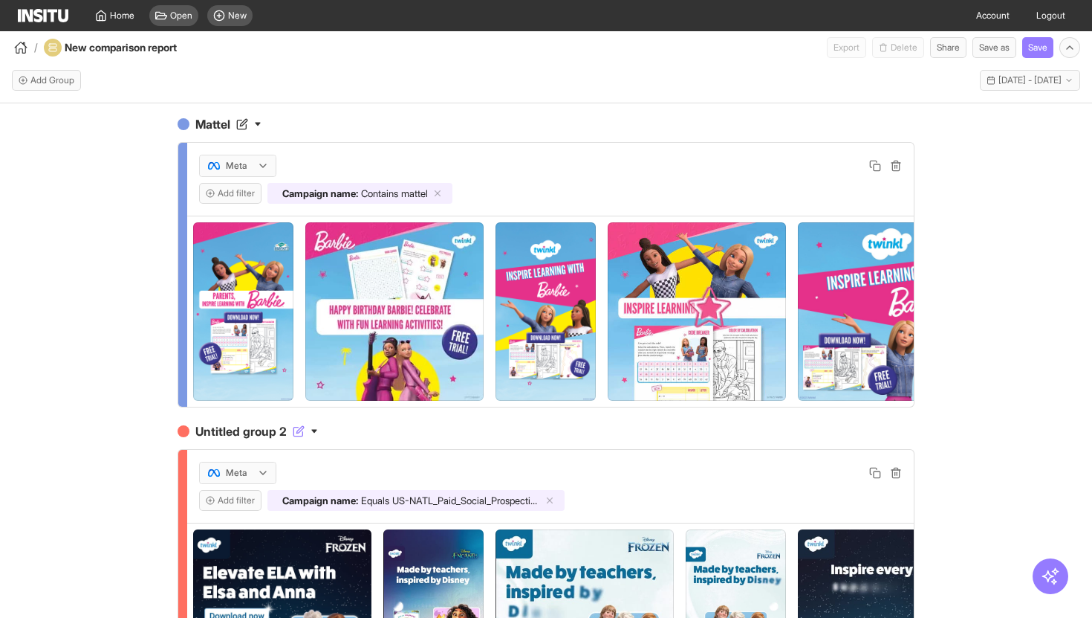
click at [255, 430] on h4 "Untitled group 2" at bounding box center [546, 431] width 737 height 18
type input "**********"
click at [108, 444] on div "**********" at bounding box center [546, 373] width 1092 height 541
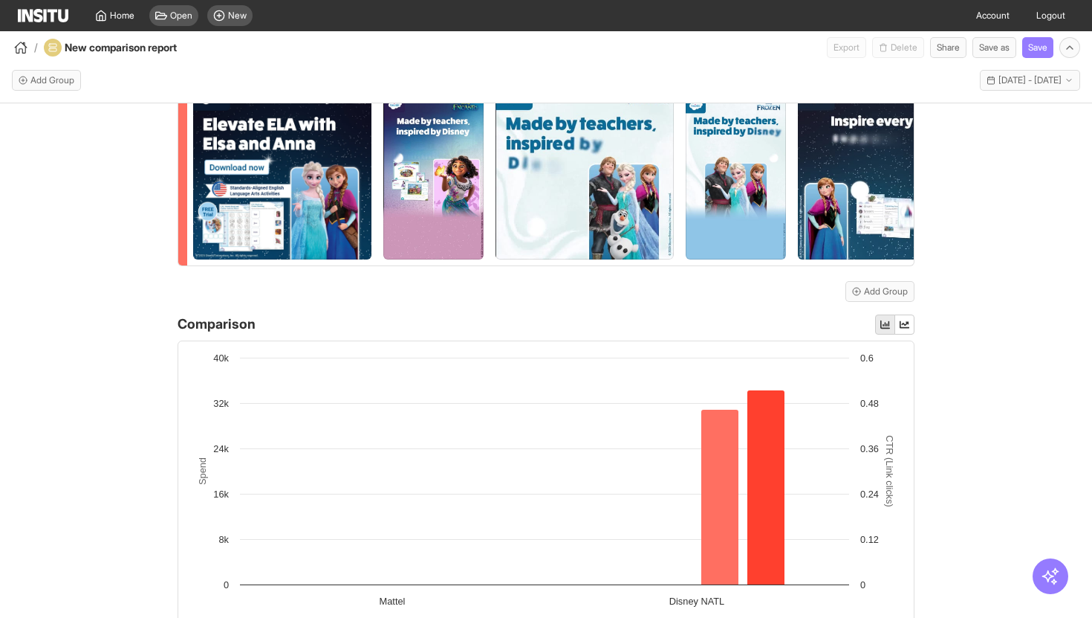
scroll to position [647, 0]
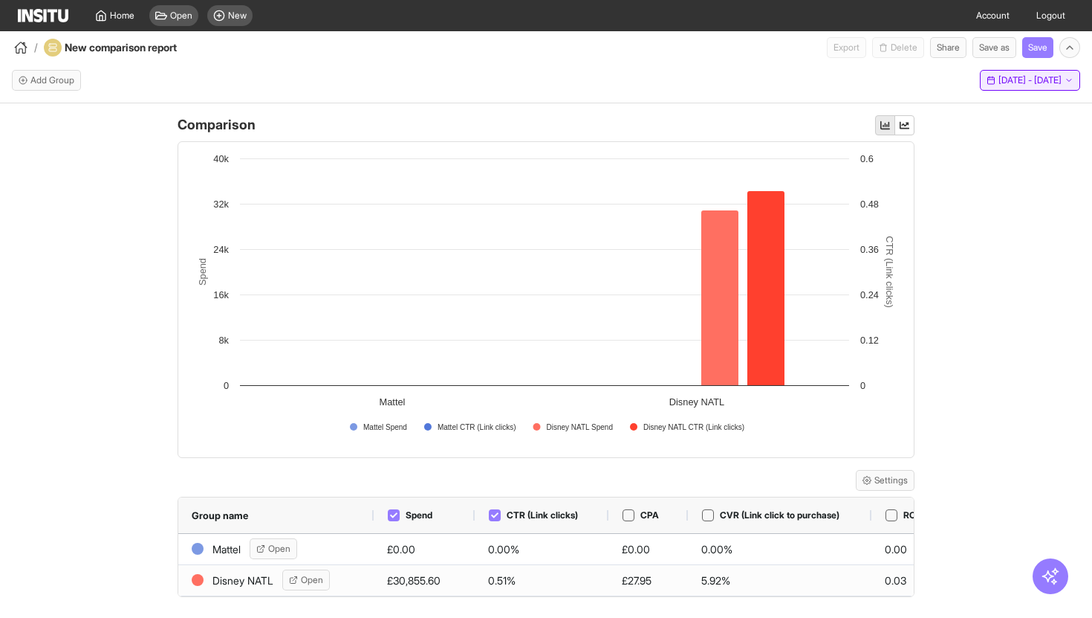
click at [999, 82] on span "[DATE] - [DATE]" at bounding box center [1030, 80] width 63 height 12
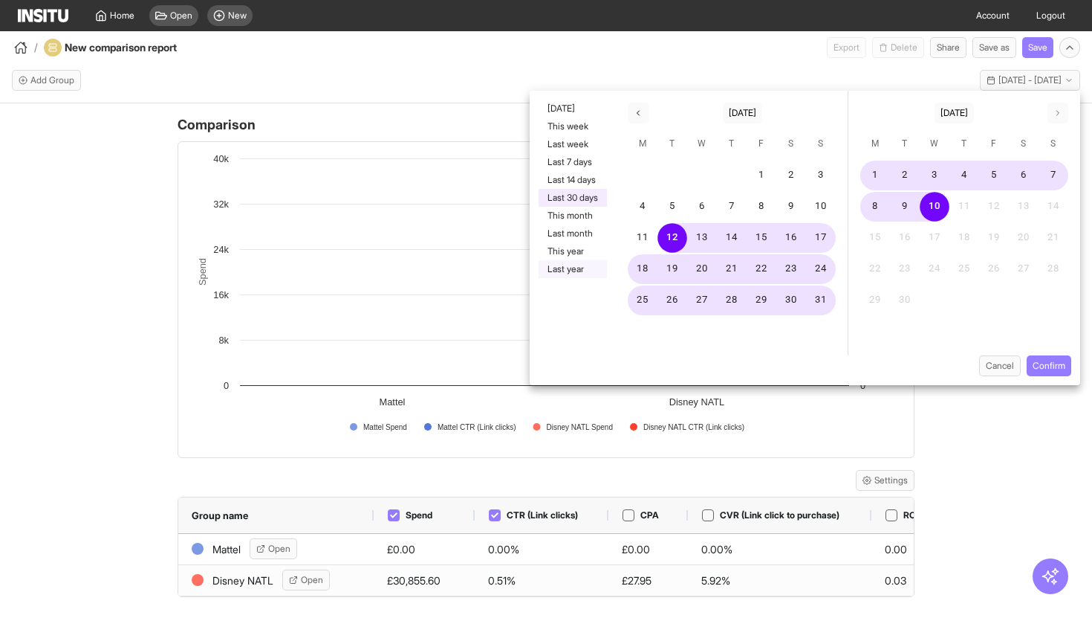
click at [589, 275] on button "Last year" at bounding box center [573, 269] width 68 height 18
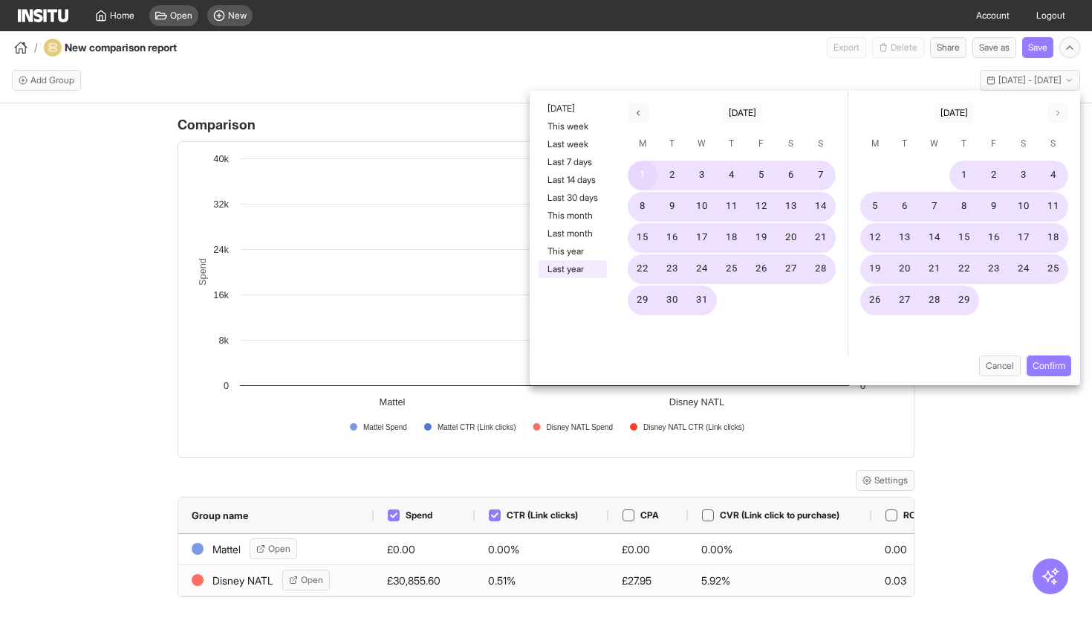
click at [640, 175] on button "1" at bounding box center [643, 176] width 30 height 30
click at [1058, 114] on polyline "button" at bounding box center [1058, 113] width 2 height 4
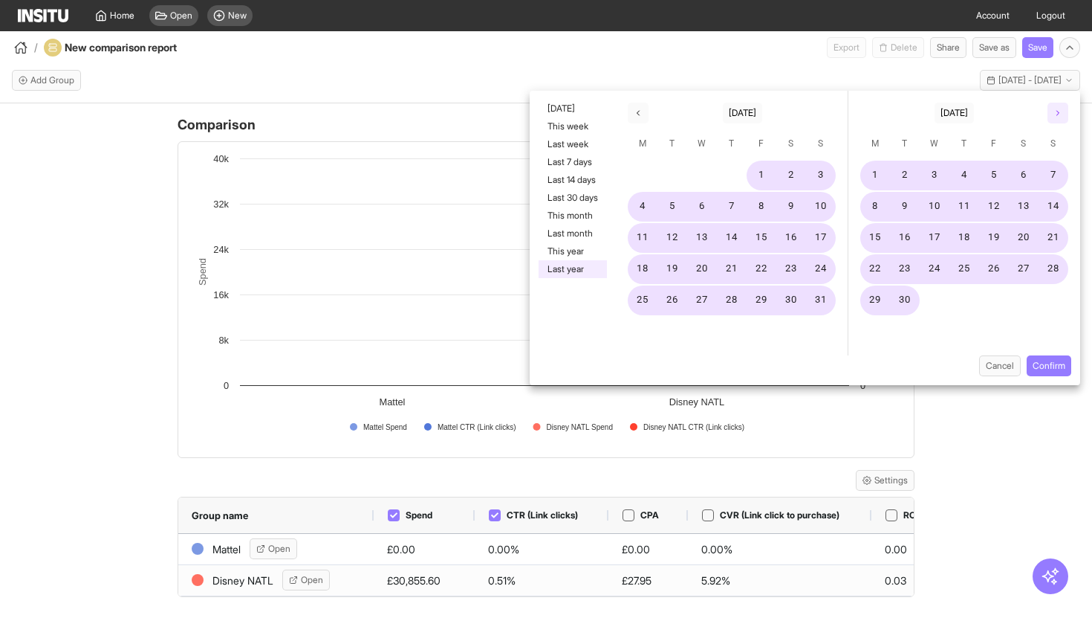
click at [1058, 114] on polyline "button" at bounding box center [1058, 113] width 2 height 4
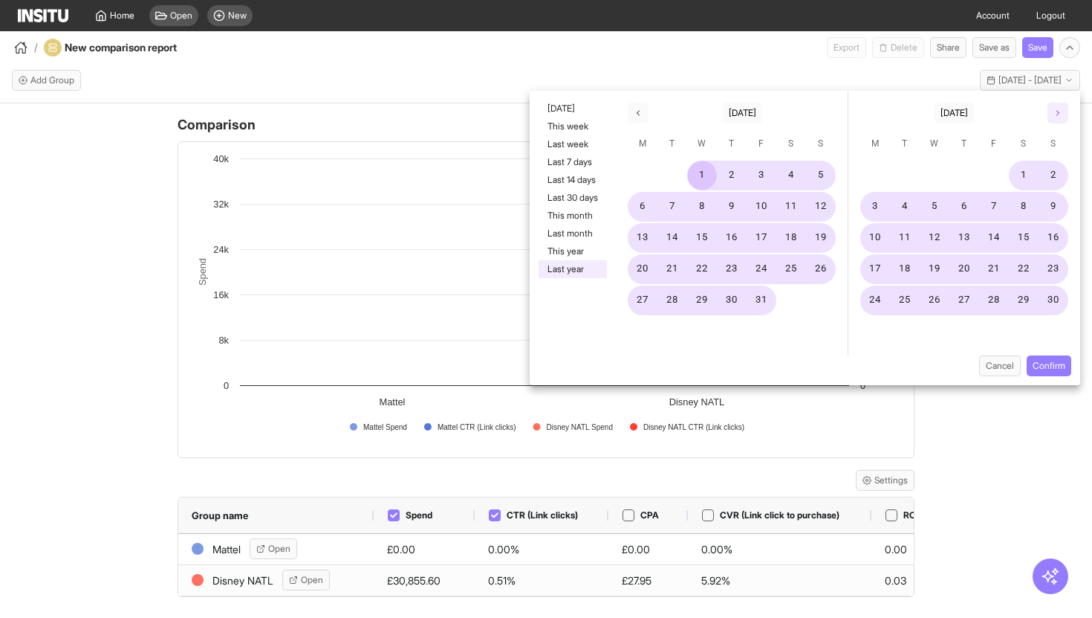
click at [1058, 114] on polyline "button" at bounding box center [1058, 113] width 2 height 4
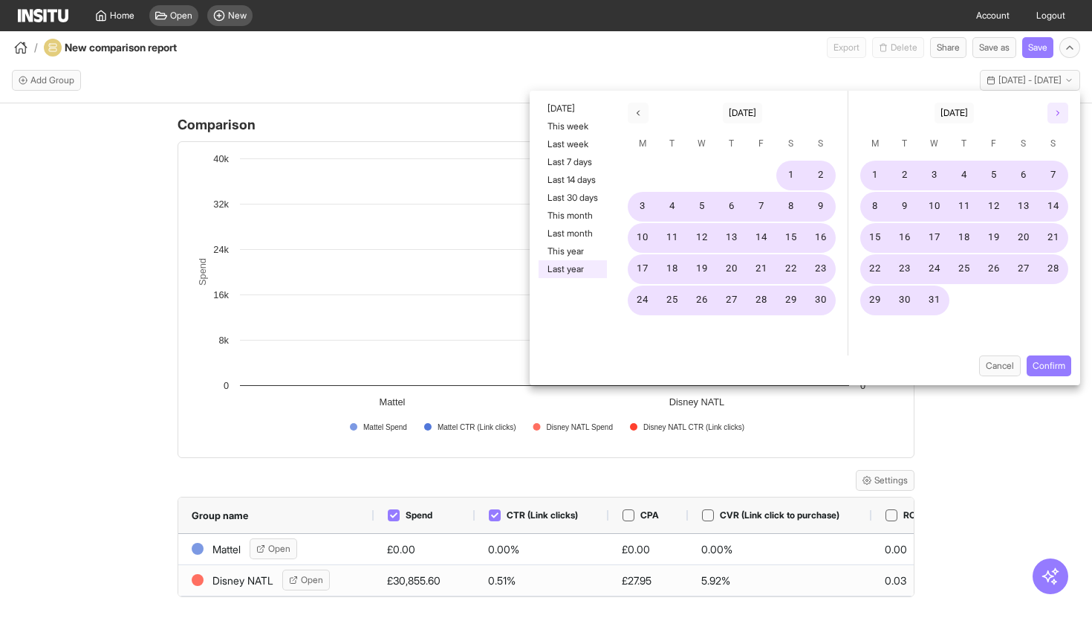
click at [1058, 114] on polyline "button" at bounding box center [1058, 113] width 2 height 4
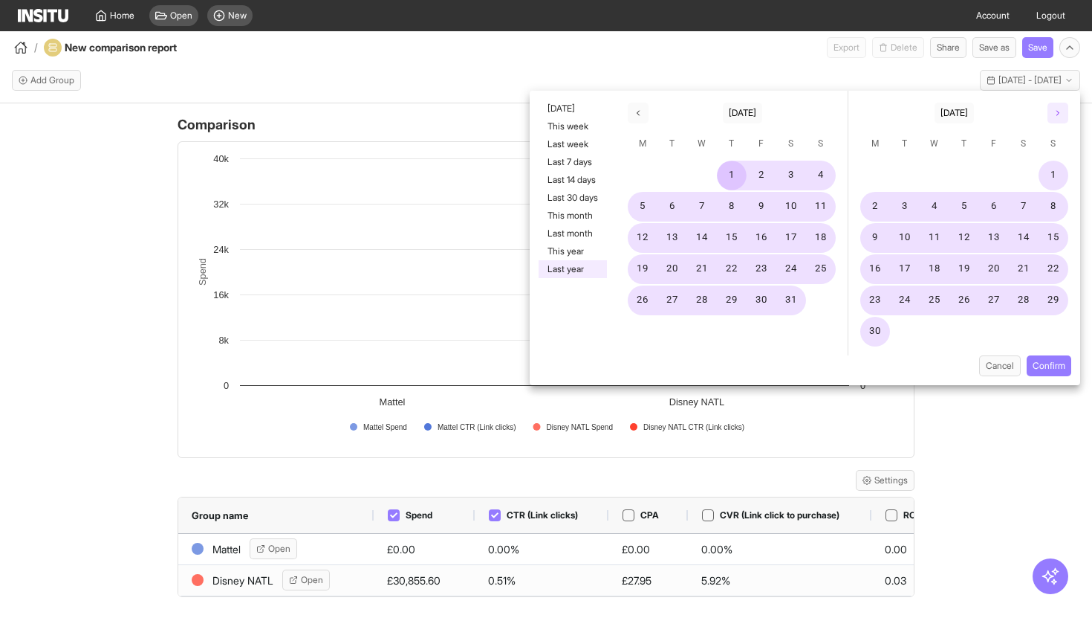
click at [1058, 114] on polyline "button" at bounding box center [1058, 113] width 2 height 4
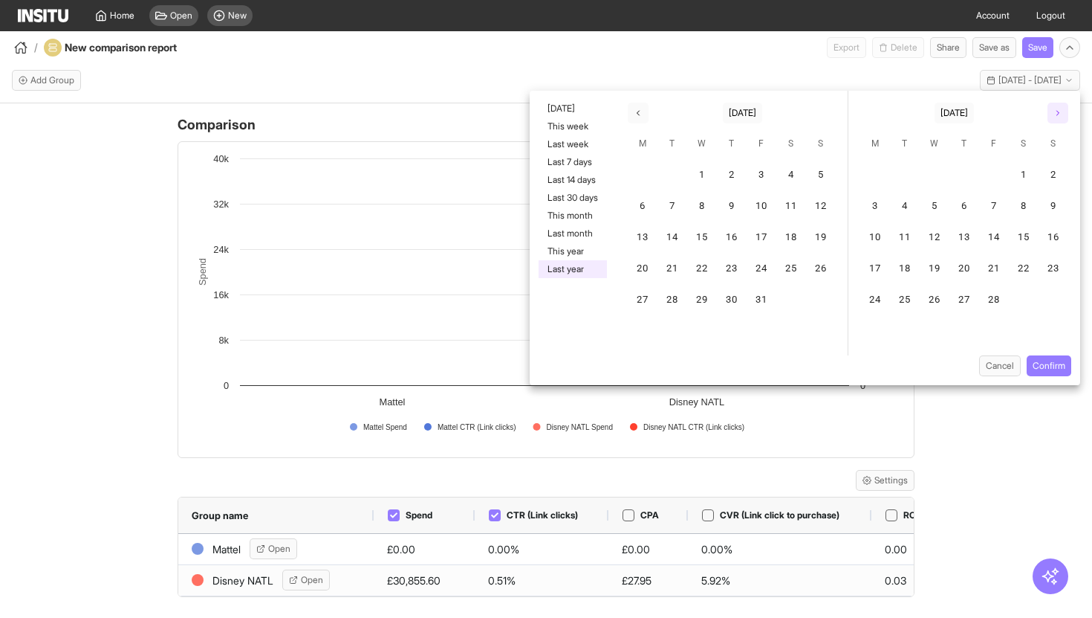
click at [1058, 114] on polyline "button" at bounding box center [1058, 113] width 2 height 4
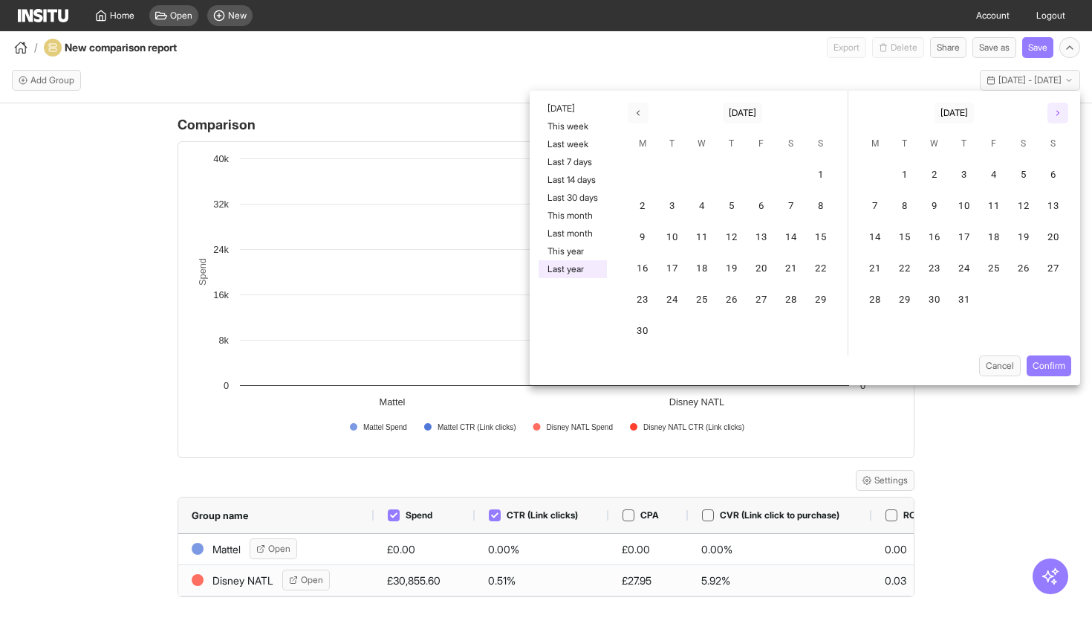
scroll to position [0, 0]
click at [1058, 114] on polyline "button" at bounding box center [1058, 113] width 2 height 4
click at [941, 207] on button "10" at bounding box center [935, 207] width 30 height 30
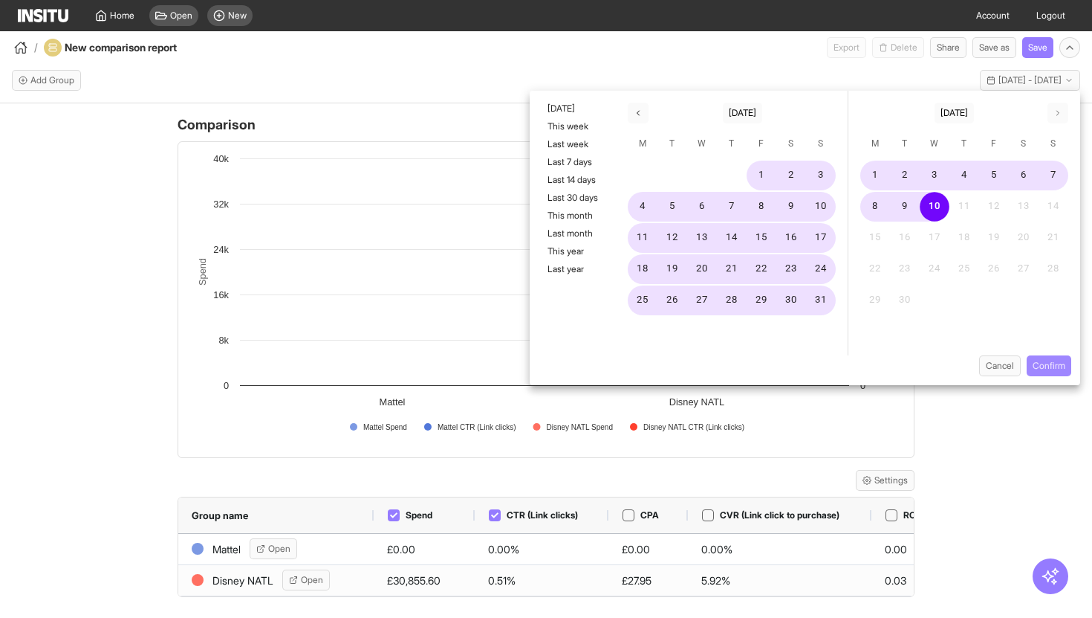
click at [1038, 360] on button "Confirm" at bounding box center [1049, 365] width 45 height 21
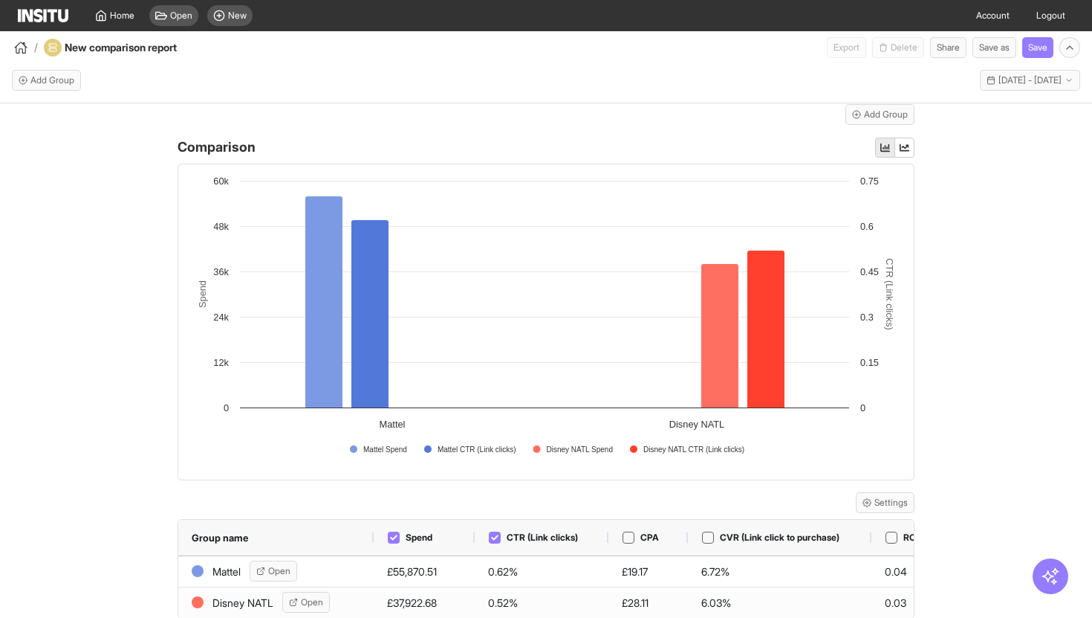
scroll to position [647, 0]
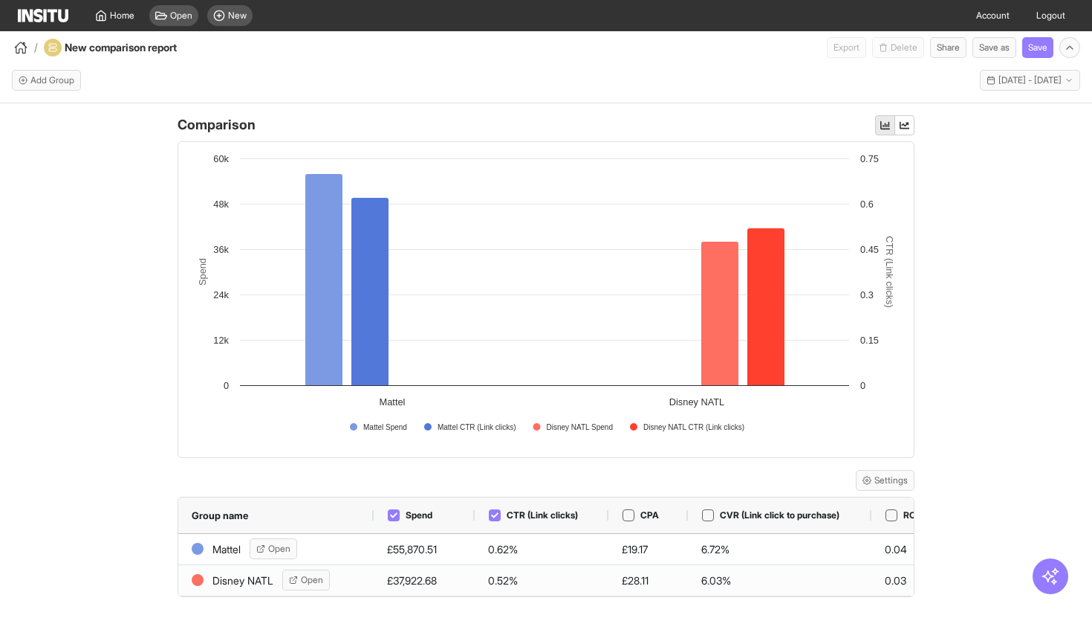
click at [985, 465] on div "Mattel Meta Add filter Campaign name : Contains mattel Disney NATL Meta Add fil…" at bounding box center [546, 373] width 1092 height 541
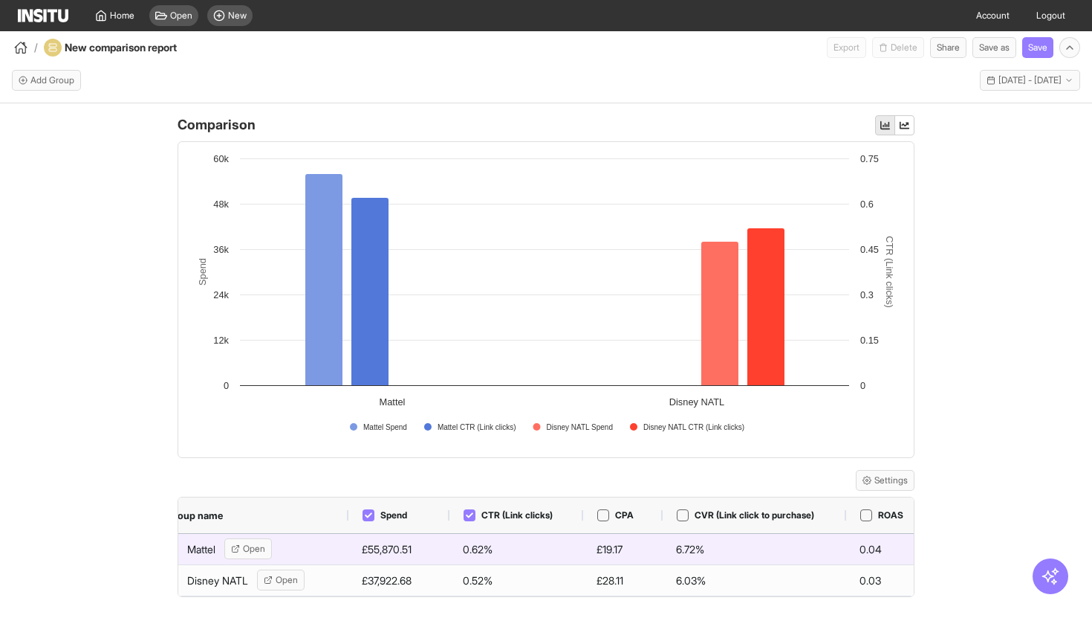
scroll to position [0, 19]
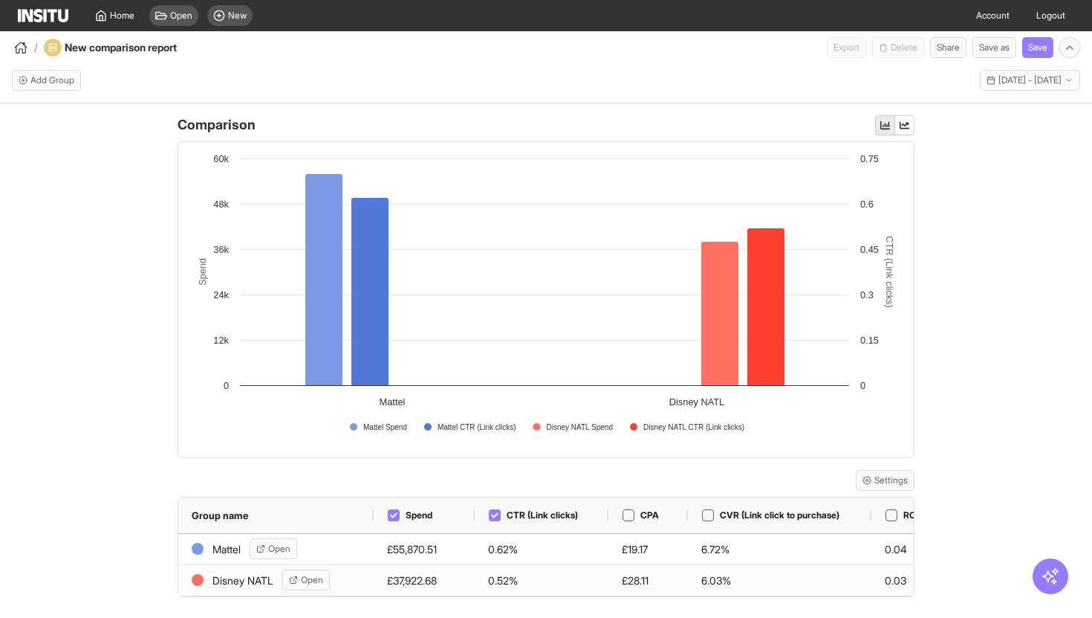
click at [1049, 476] on div "Mattel Meta Add filter Campaign name : Contains mattel Disney NATL Meta Add fil…" at bounding box center [546, 373] width 1092 height 541
click at [1035, 43] on button "Save" at bounding box center [1037, 47] width 31 height 21
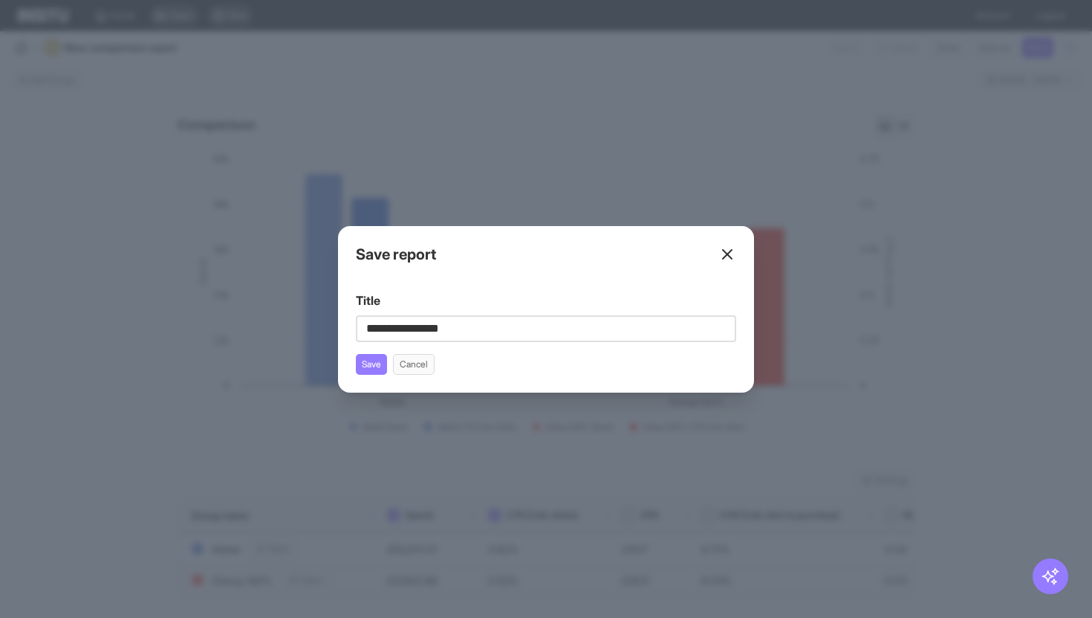
type input "**********"
click at [374, 366] on button "Save" at bounding box center [371, 364] width 31 height 21
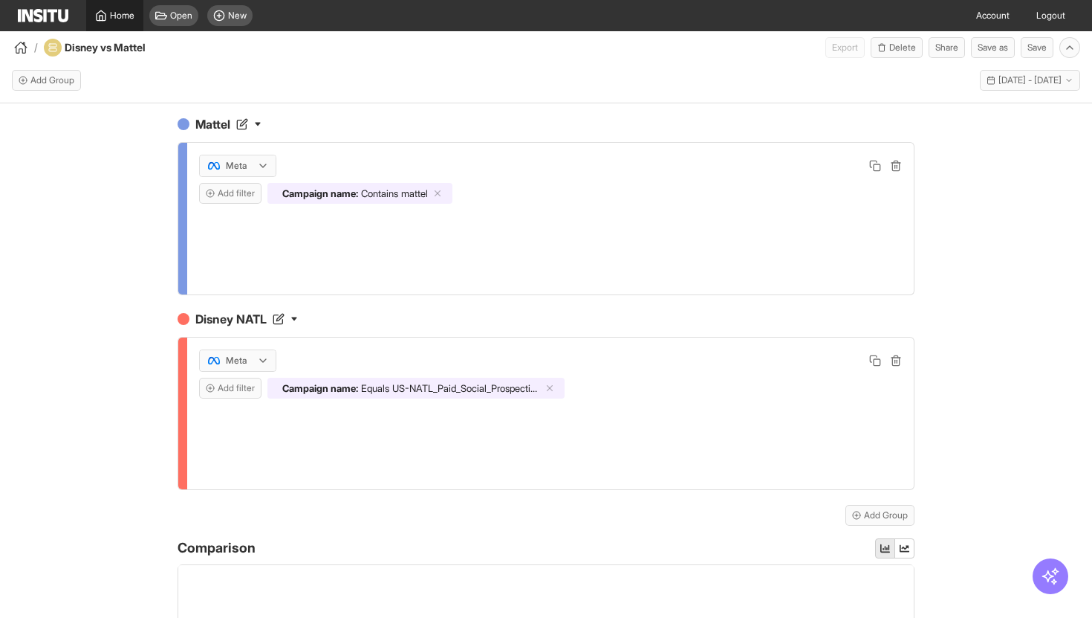
click at [123, 16] on span "Home" at bounding box center [122, 16] width 25 height 12
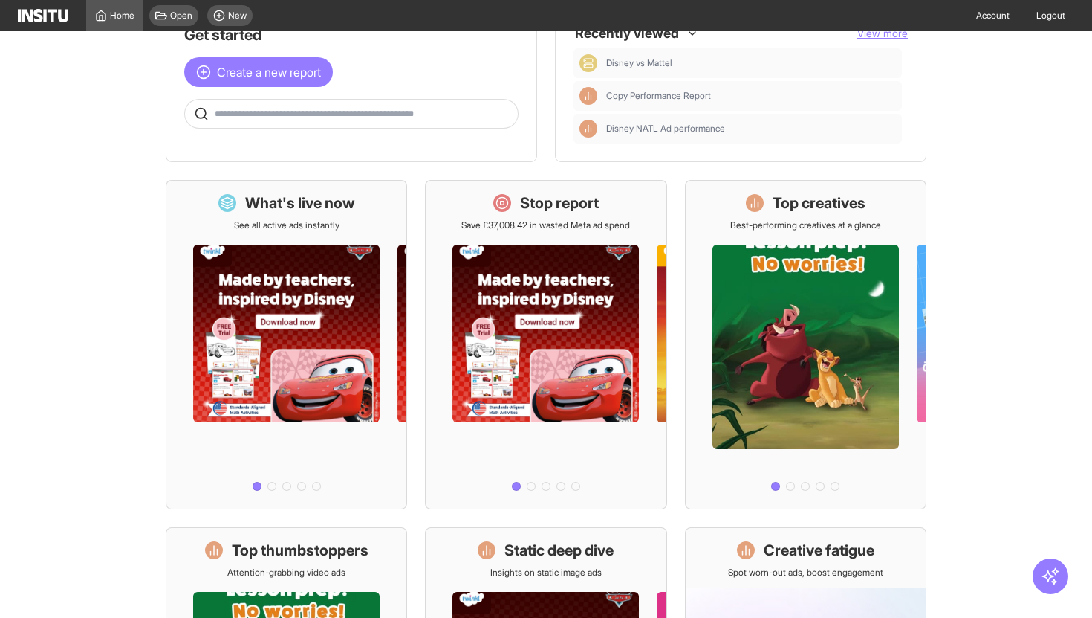
scroll to position [54, 0]
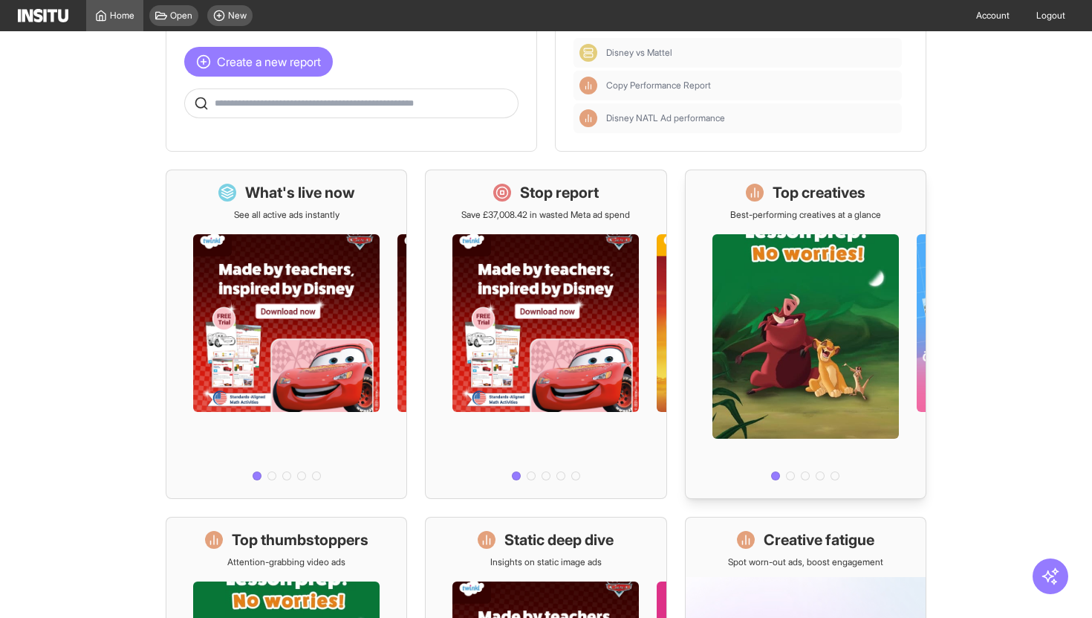
click at [837, 215] on p "Best-performing creatives at a glance" at bounding box center [805, 215] width 151 height 12
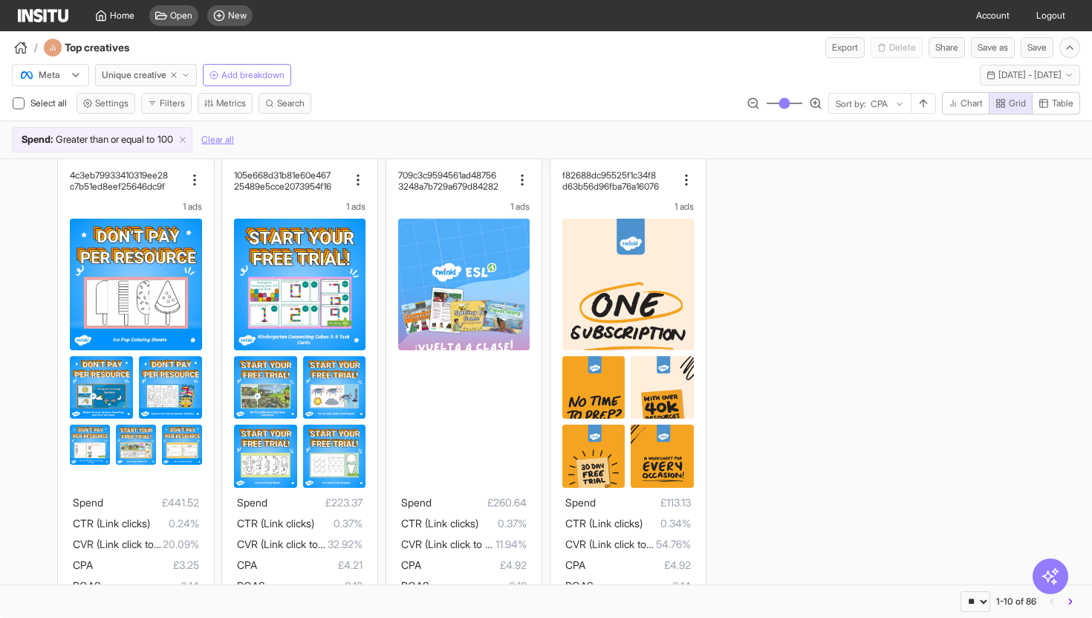
scroll to position [521, 0]
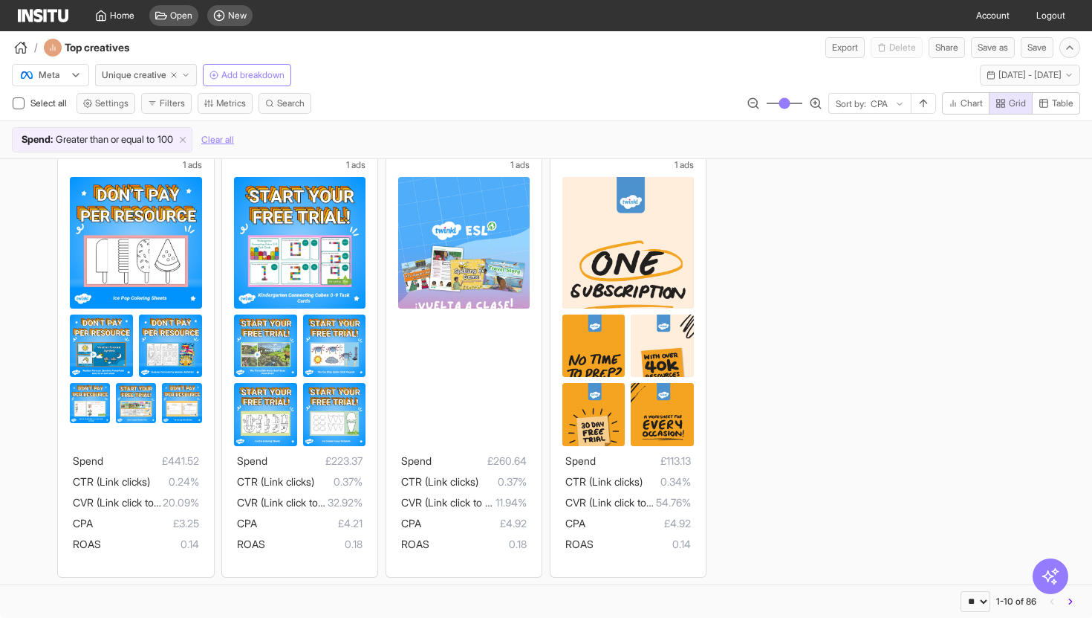
click at [878, 105] on div at bounding box center [879, 104] width 20 height 15
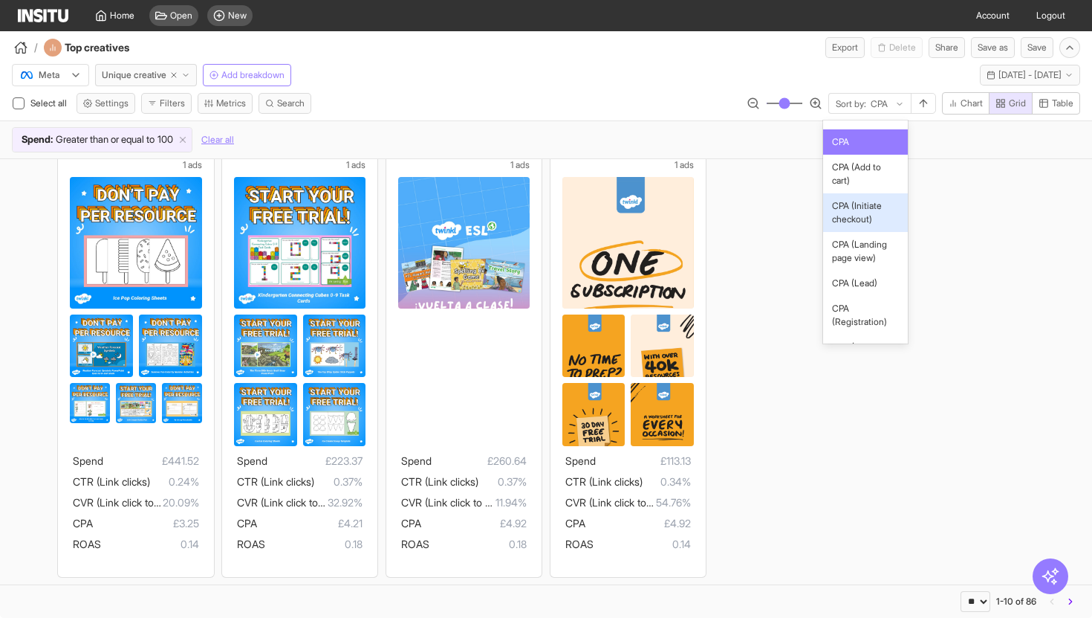
scroll to position [71, 0]
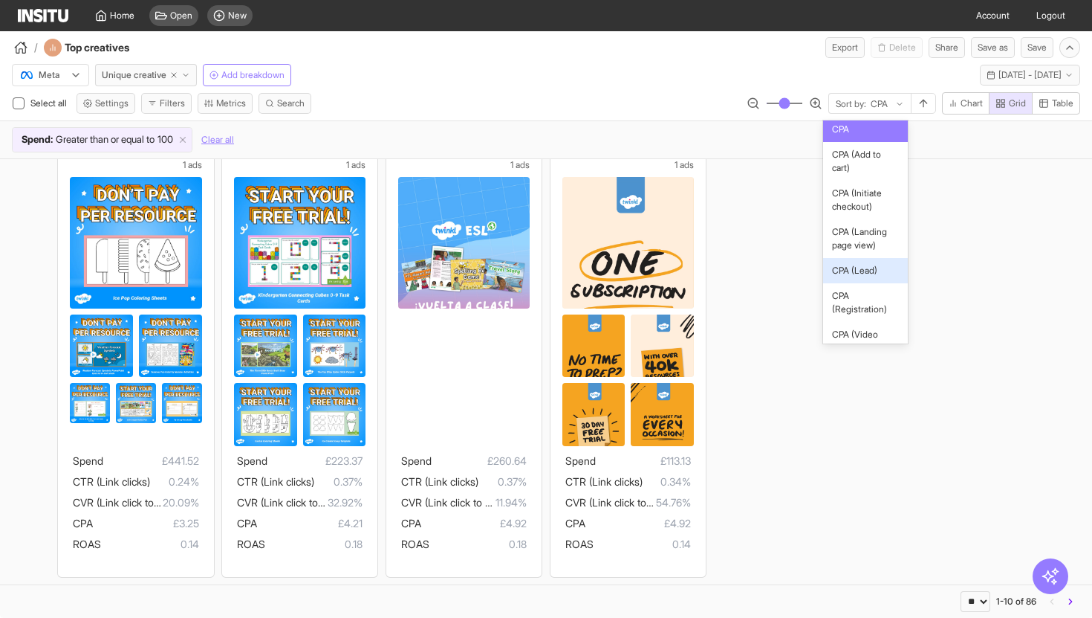
click at [965, 281] on div "7480fd08fc53987c397e 12a6bc11d4321cb92eec 1 ads Spend £110.75 CTR (Link clicks)…" at bounding box center [546, 111] width 1092 height 947
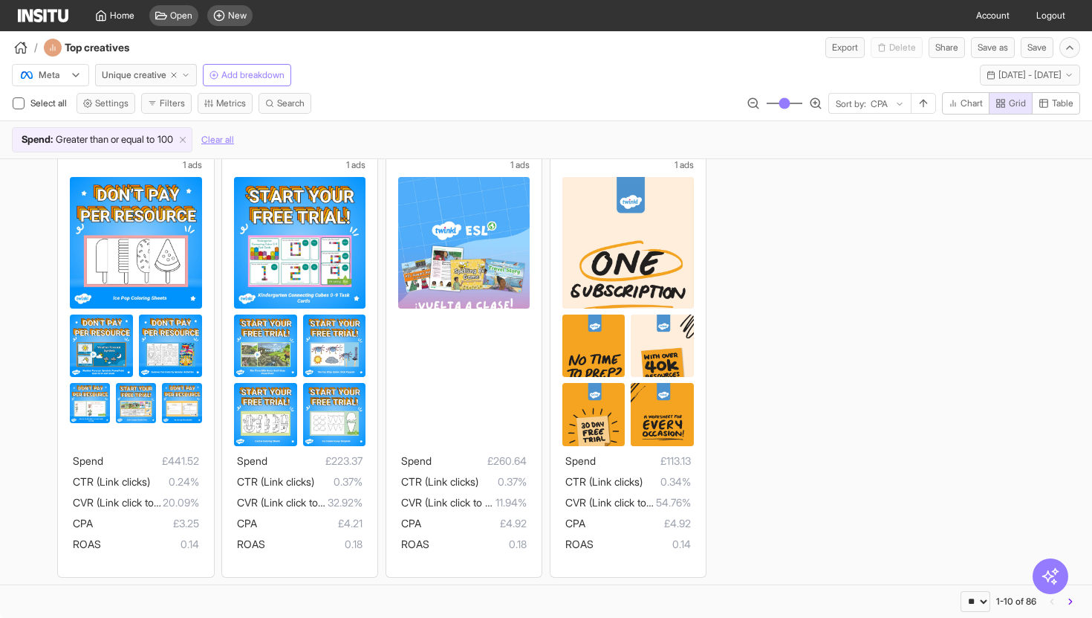
click at [195, 100] on div "Select all Settings Filters Metrics Search" at bounding box center [161, 103] width 299 height 21
click at [181, 101] on button "Filters" at bounding box center [166, 103] width 51 height 21
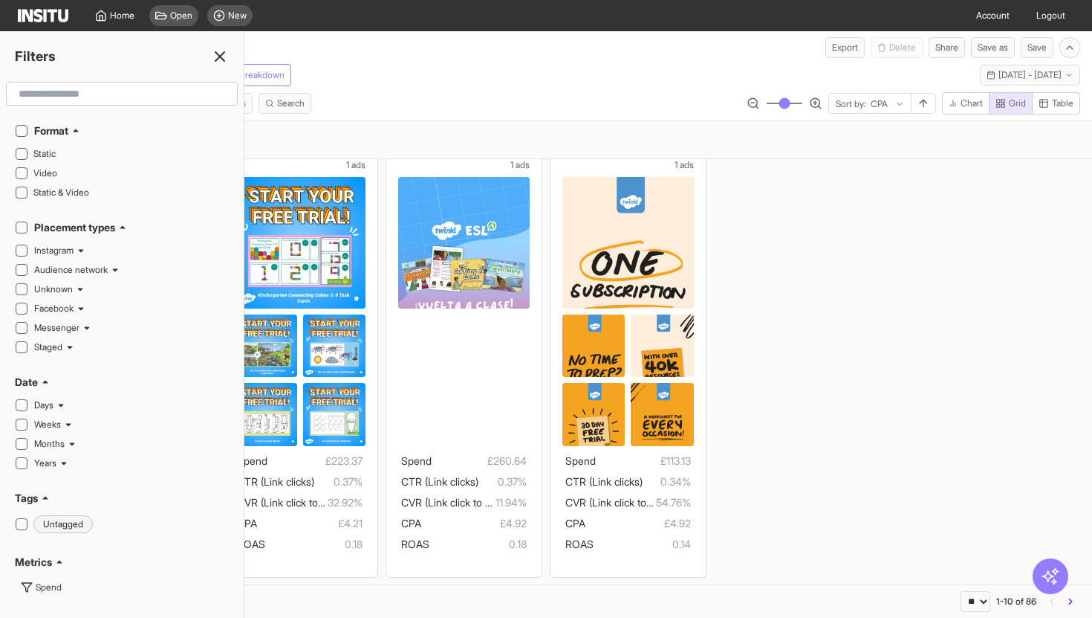
click at [166, 102] on input "text" at bounding box center [122, 93] width 218 height 27
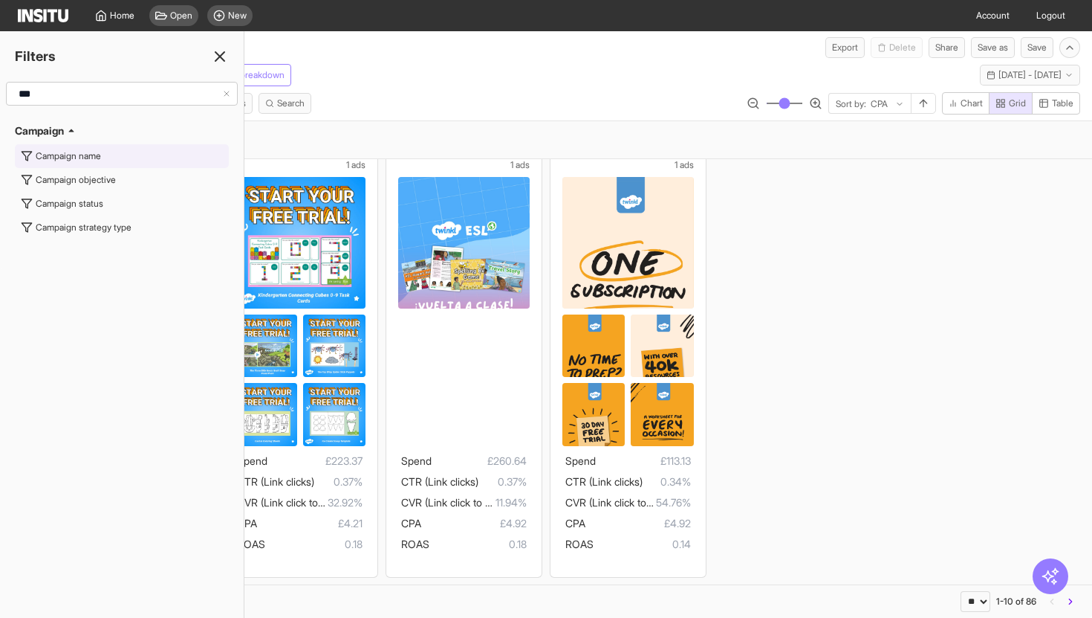
type input "***"
click at [124, 156] on button "Campaign name" at bounding box center [122, 156] width 214 height 24
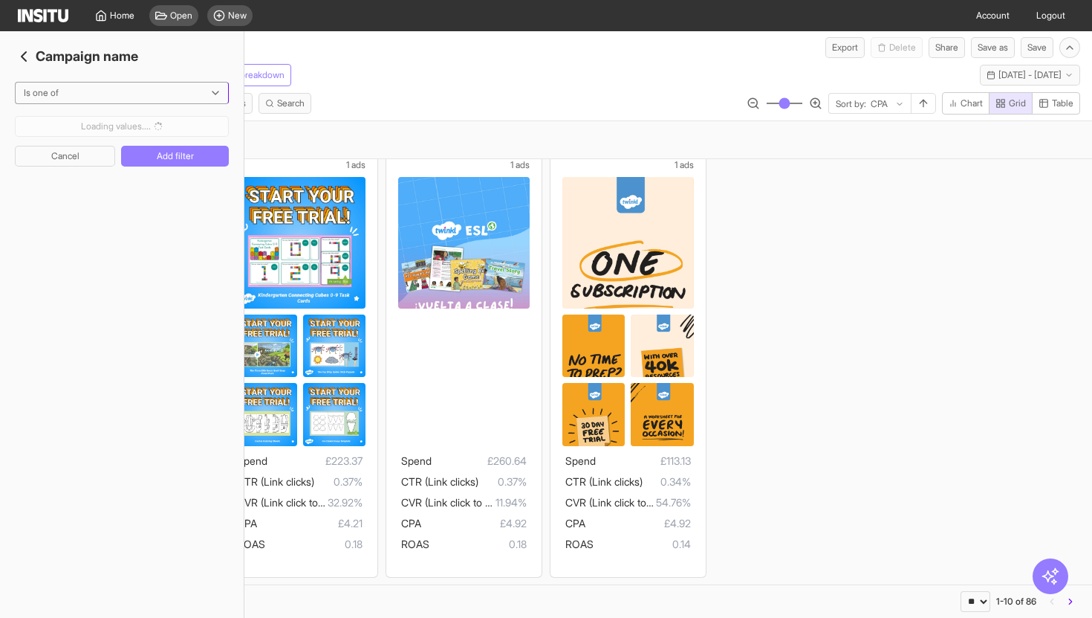
click at [198, 88] on div at bounding box center [111, 92] width 178 height 15
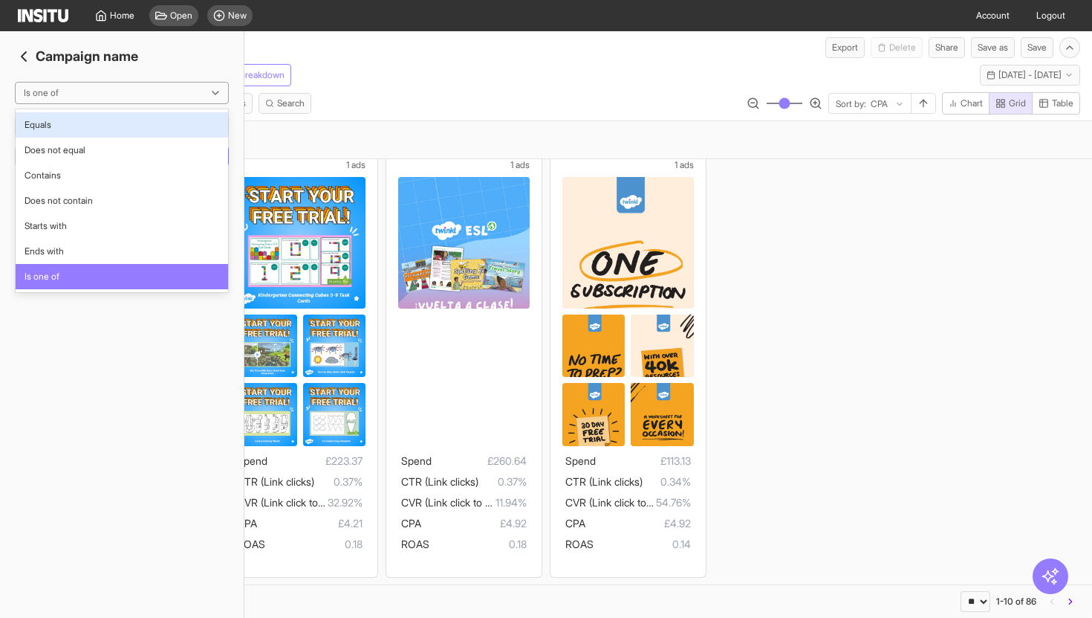
click at [129, 123] on span "Equals" at bounding box center [122, 124] width 195 height 13
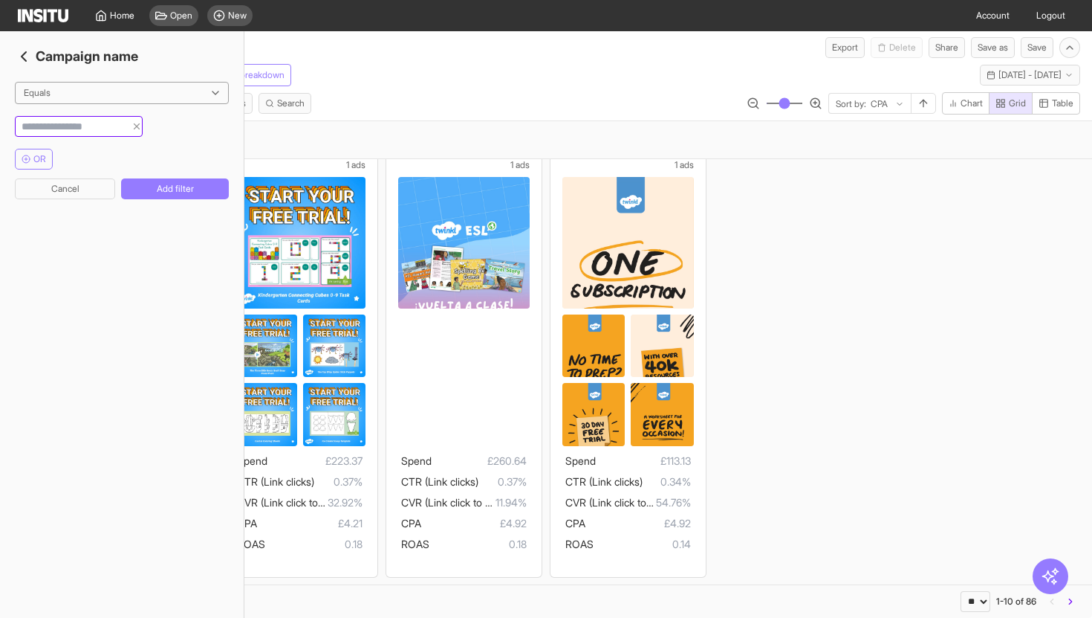
paste input "**********"
type input "**********"
click at [138, 184] on button "Add filter" at bounding box center [175, 188] width 108 height 21
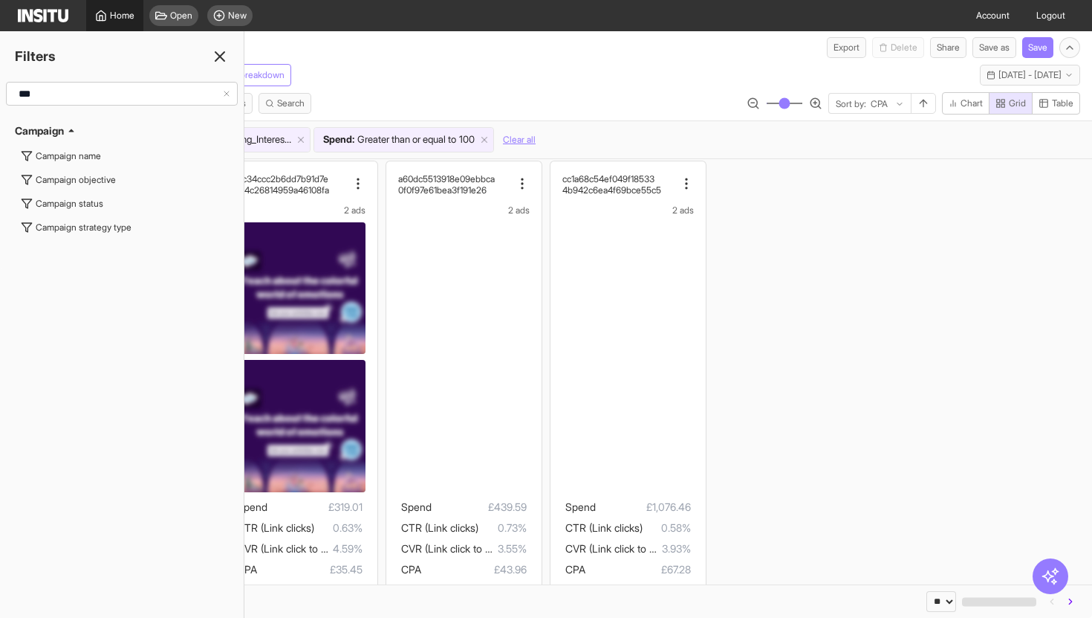
scroll to position [521, 0]
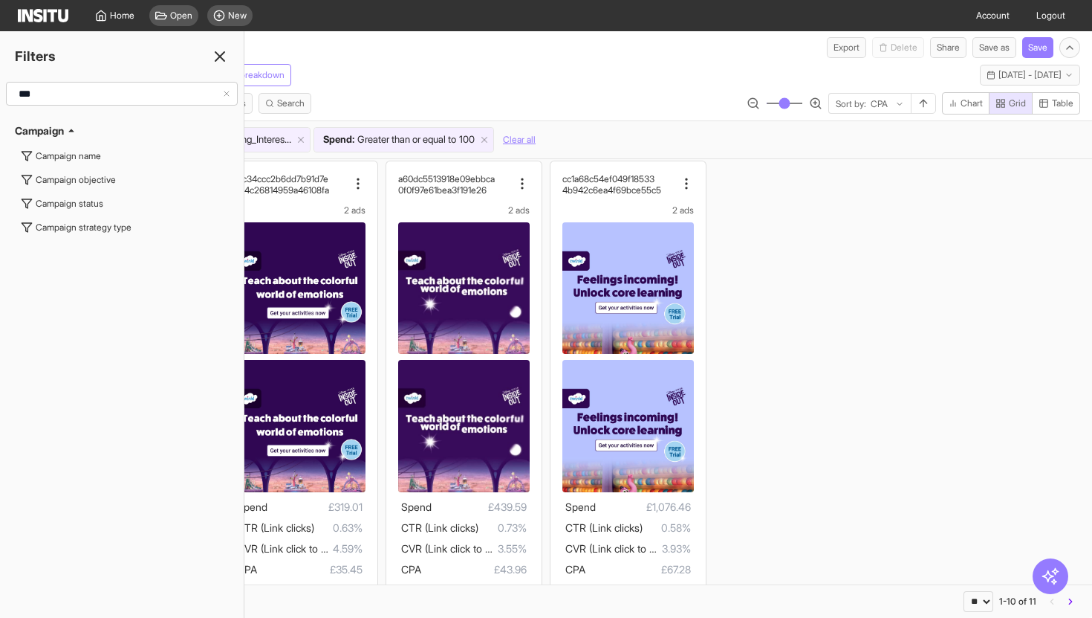
drag, startPoint x: 784, startPoint y: 230, endPoint x: 768, endPoint y: 227, distance: 16.5
click at [784, 230] on div "d834f60a1753f0be9e0d c6a5a492059b04090fc1 2 ads Spend £101.41 CTR (Link clicks)…" at bounding box center [546, 134] width 1092 height 992
click at [768, 227] on div "d834f60a1753f0be9e0d c6a5a492059b04090fc1 2 ads Spend £101.41 CTR (Link clicks)…" at bounding box center [546, 134] width 1092 height 992
click at [221, 53] on icon at bounding box center [220, 57] width 18 height 18
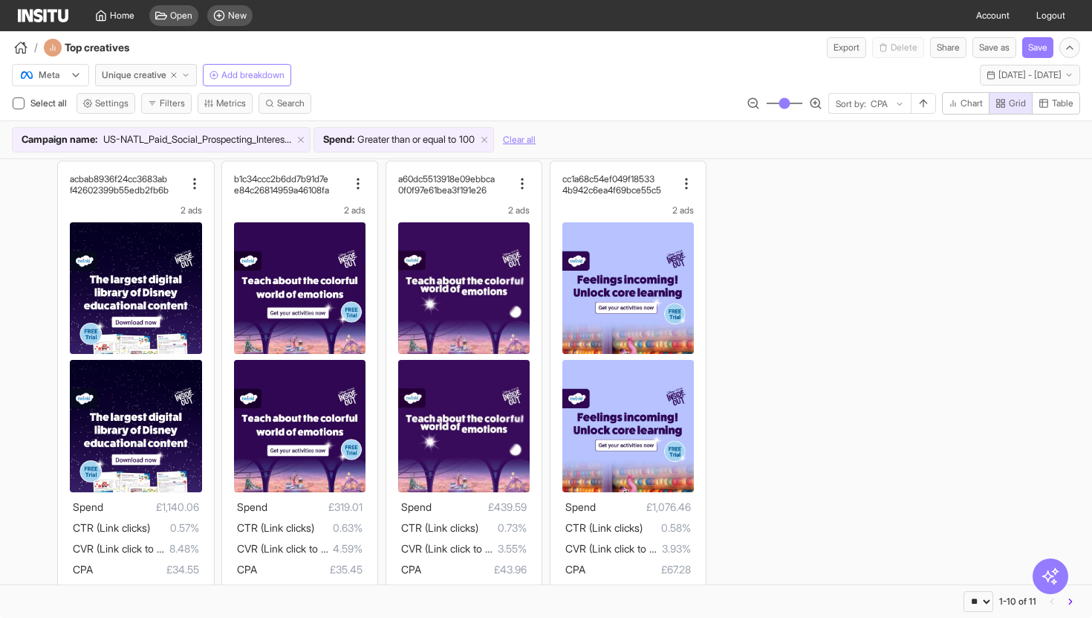
scroll to position [567, 0]
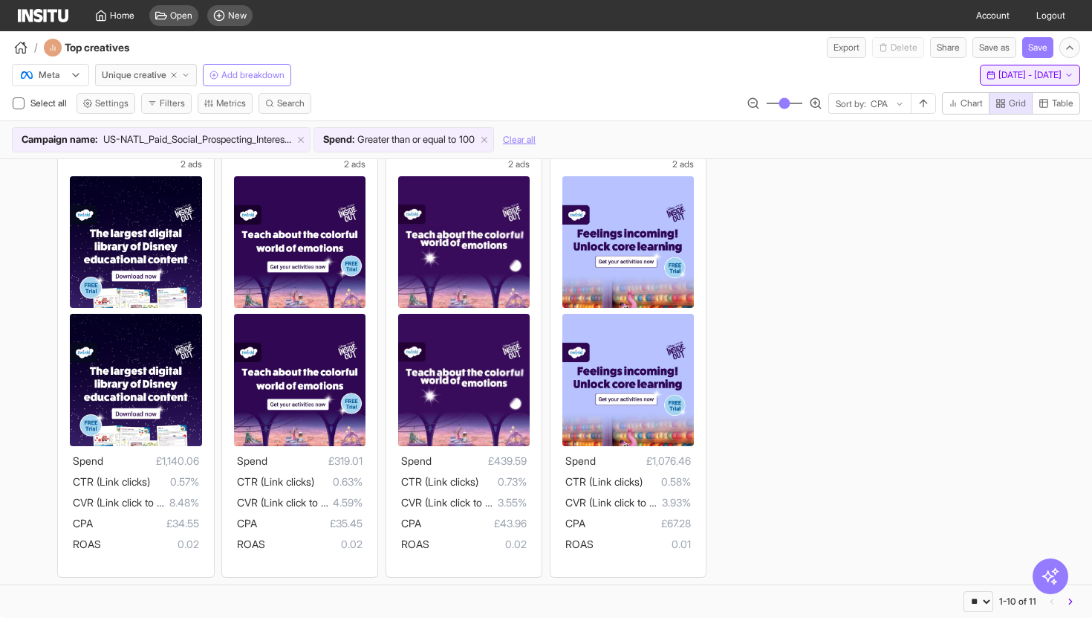
click at [1012, 77] on span "28 Aug 25 - 10 Sep 25" at bounding box center [1030, 75] width 63 height 12
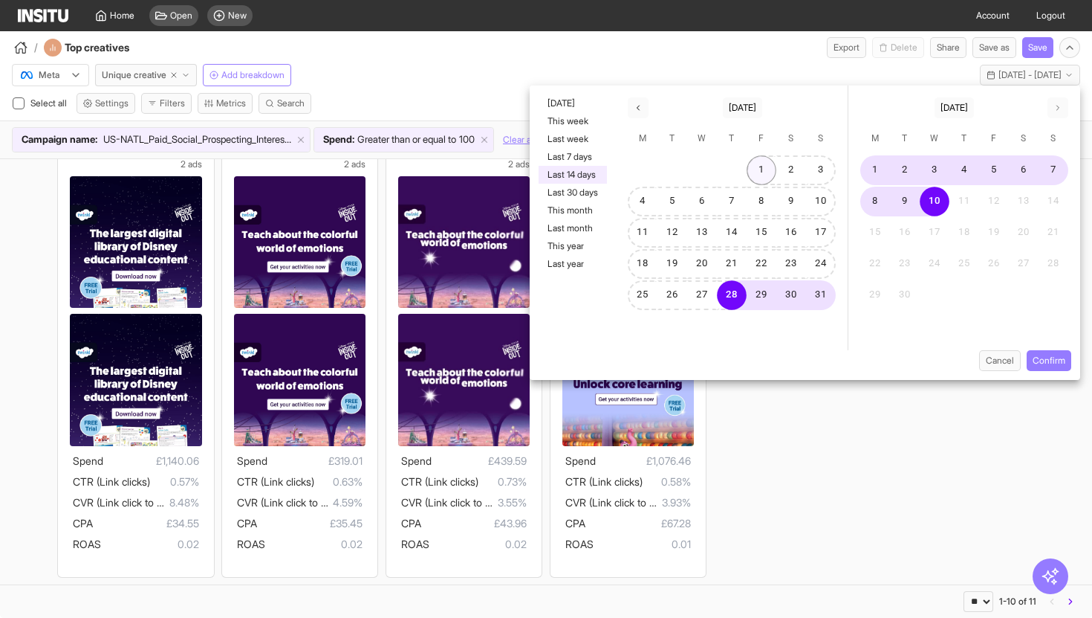
click at [756, 169] on button "1" at bounding box center [762, 170] width 30 height 30
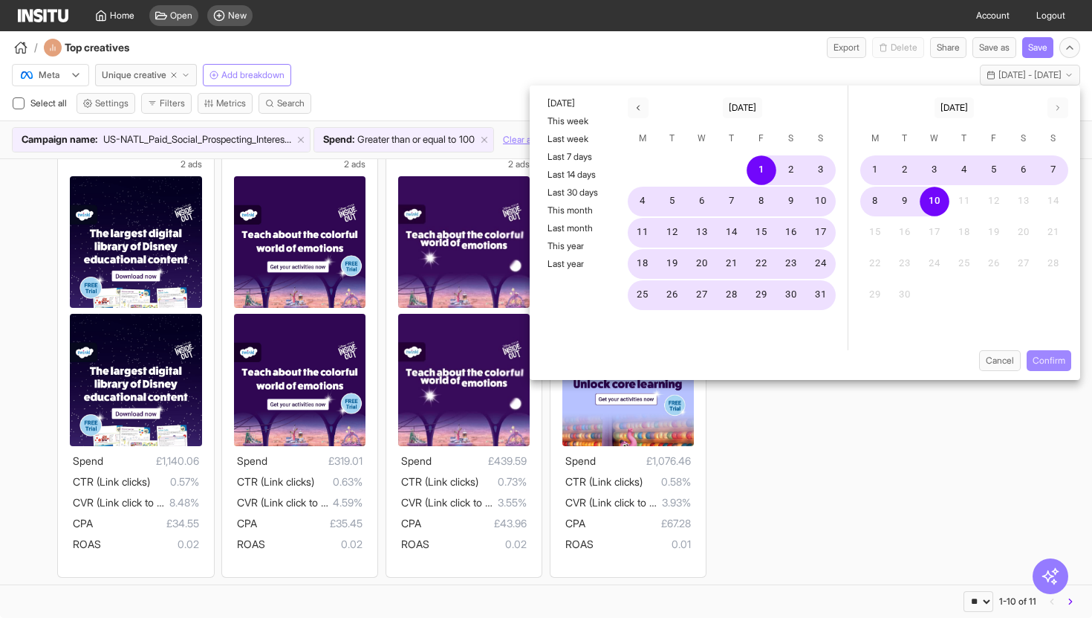
click at [1044, 357] on button "Confirm" at bounding box center [1049, 360] width 45 height 21
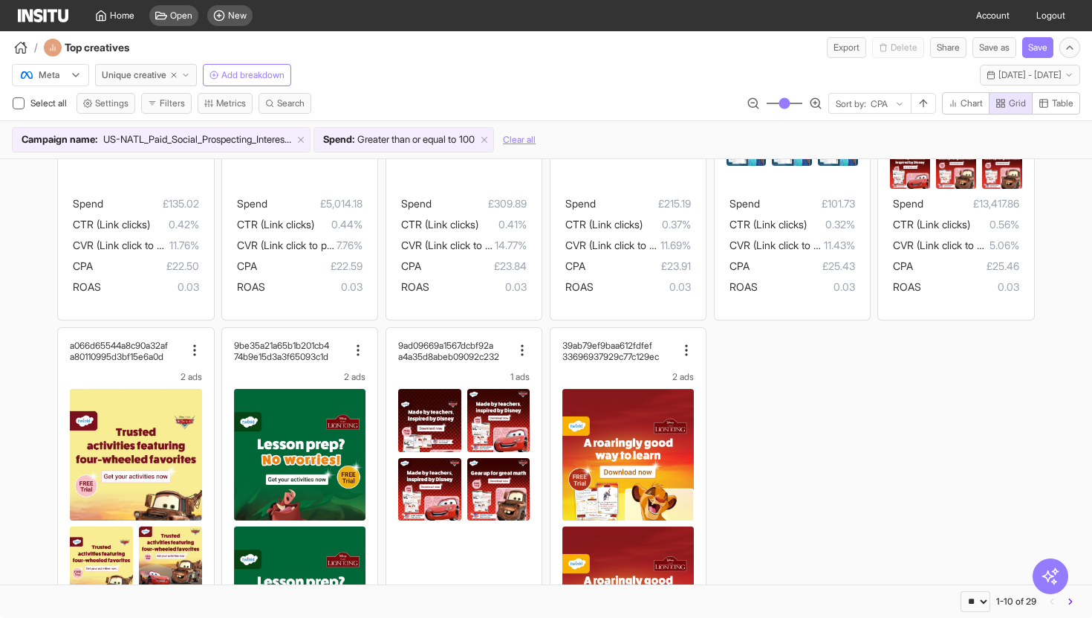
scroll to position [36, 0]
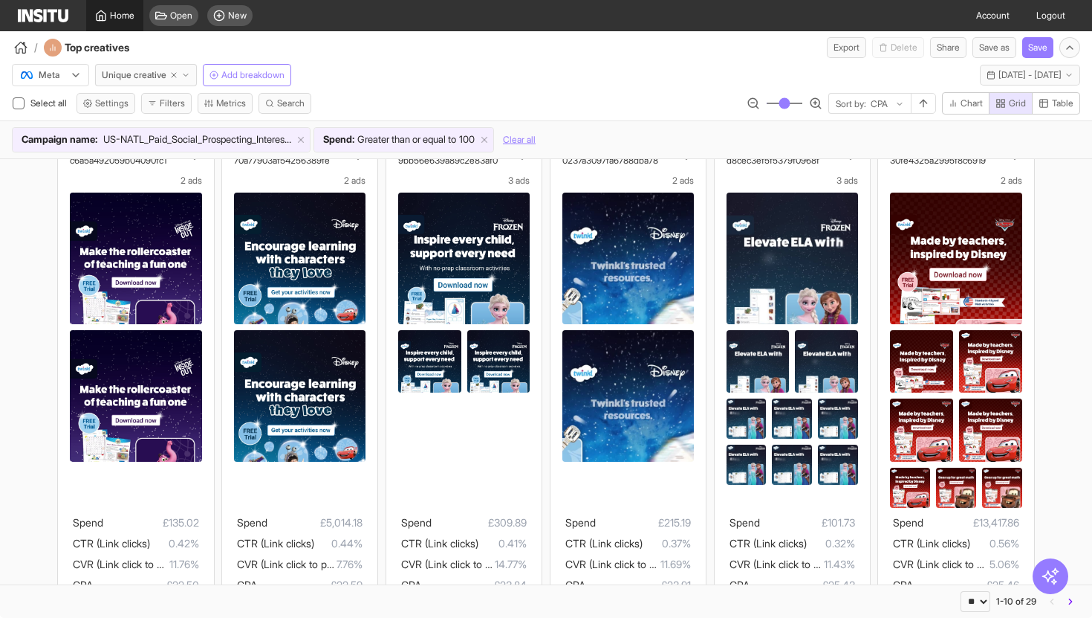
click at [130, 17] on span "Home" at bounding box center [122, 16] width 25 height 12
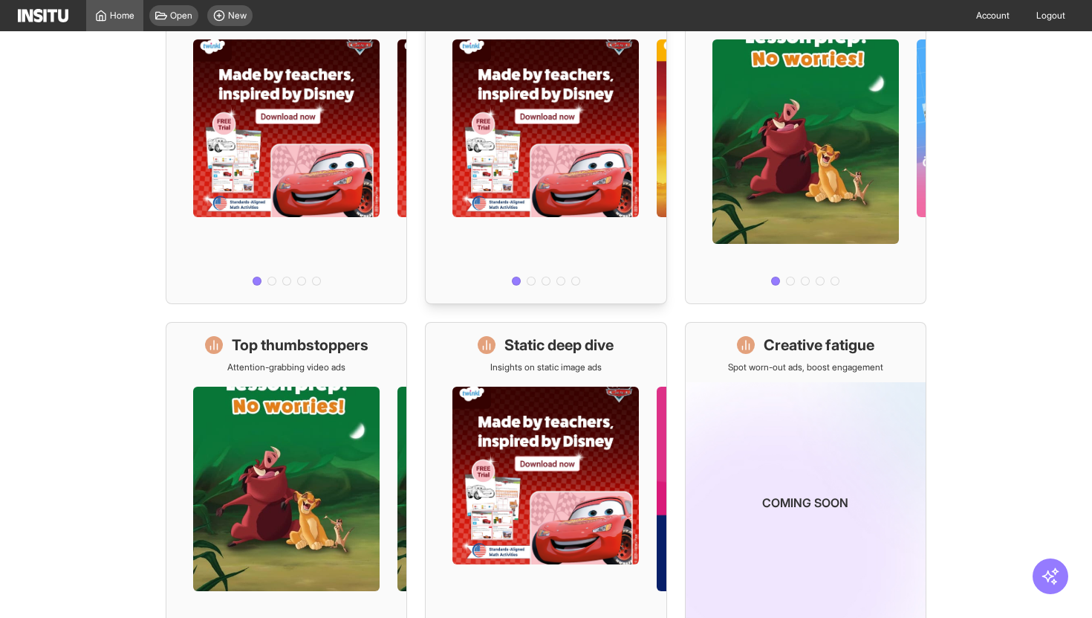
scroll to position [247, 0]
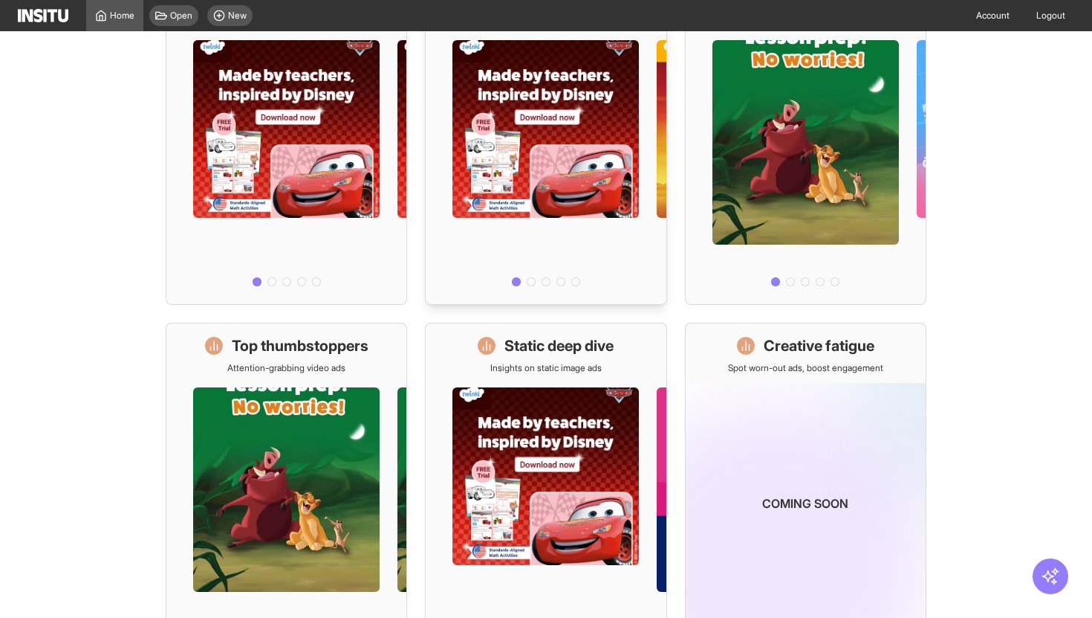
click at [597, 290] on div at bounding box center [546, 159] width 240 height 265
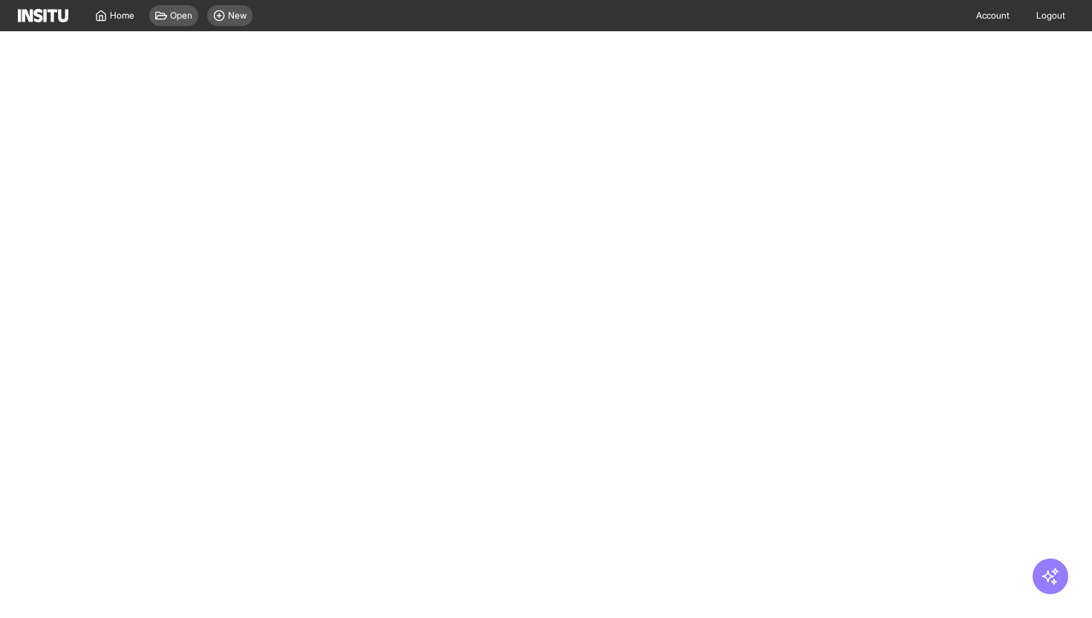
select select "**"
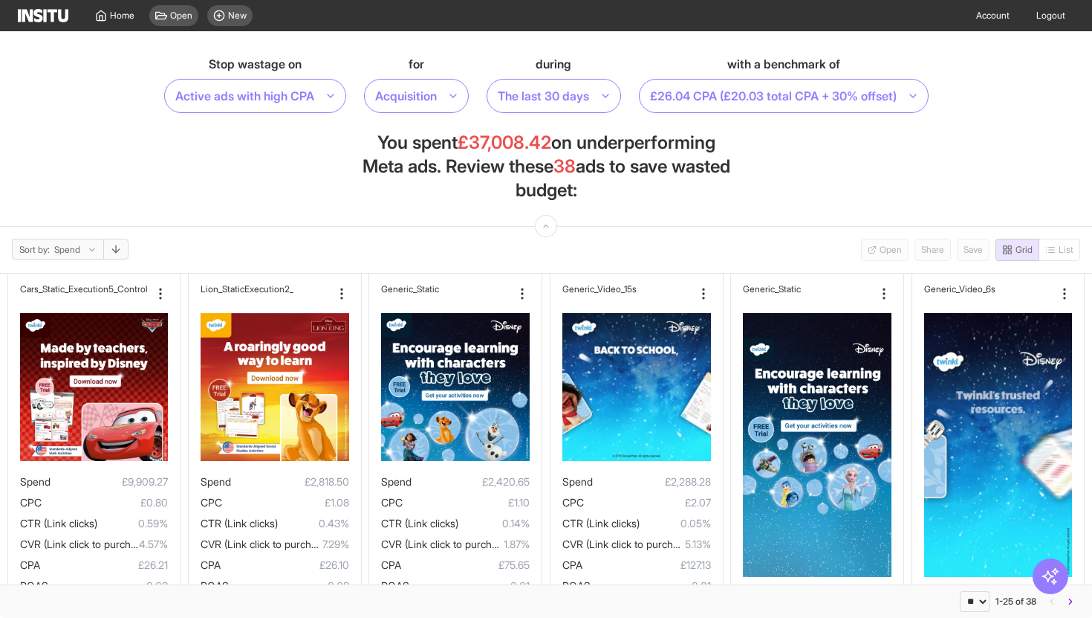
scroll to position [12, 0]
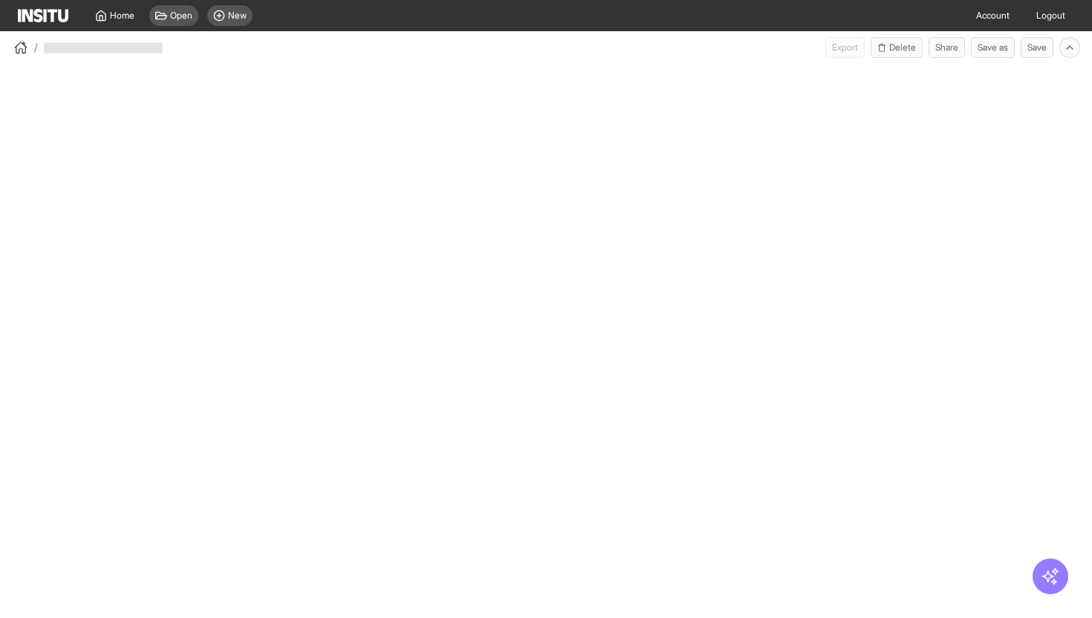
select select "**"
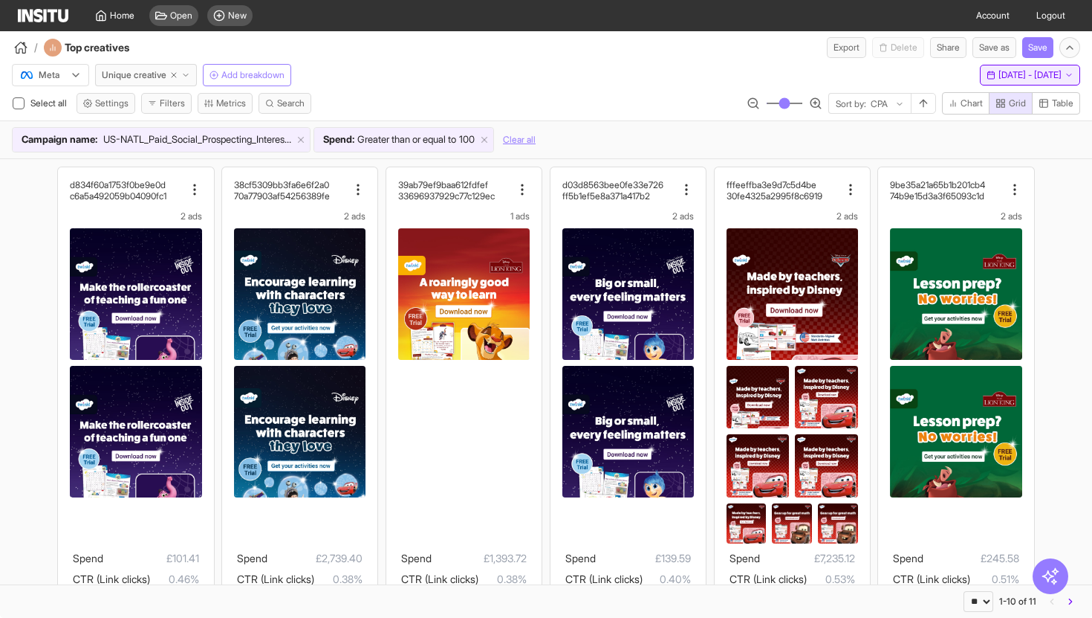
click at [995, 82] on button "Last 14 days - [DATE] - [DATE] [DATE] - [DATE]" at bounding box center [1030, 75] width 100 height 21
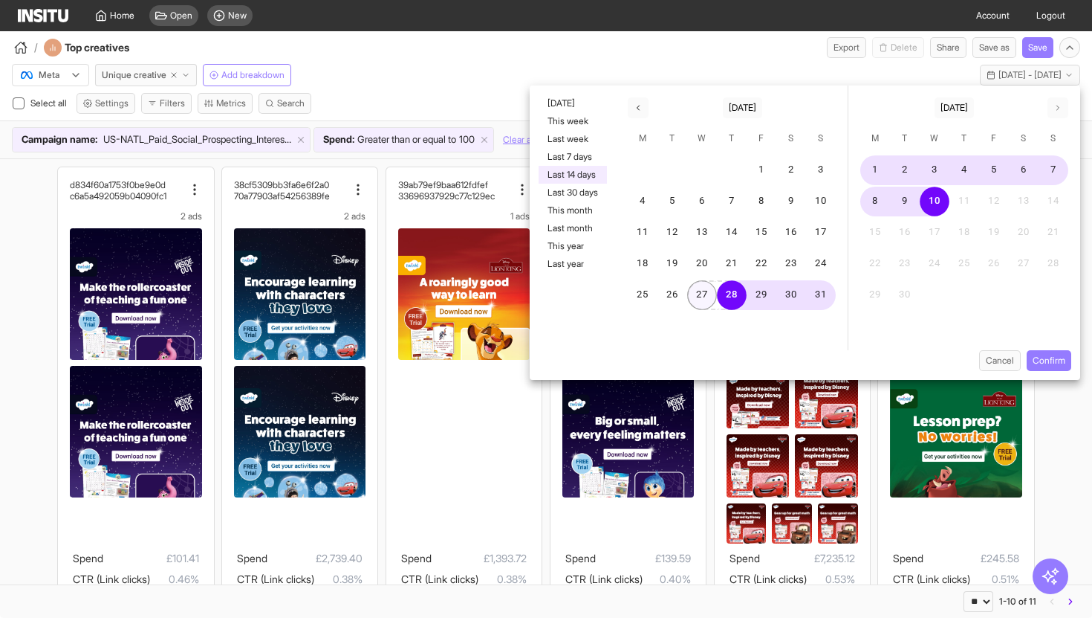
click at [697, 304] on button "27" at bounding box center [702, 295] width 30 height 30
click at [708, 269] on button "20" at bounding box center [702, 264] width 30 height 30
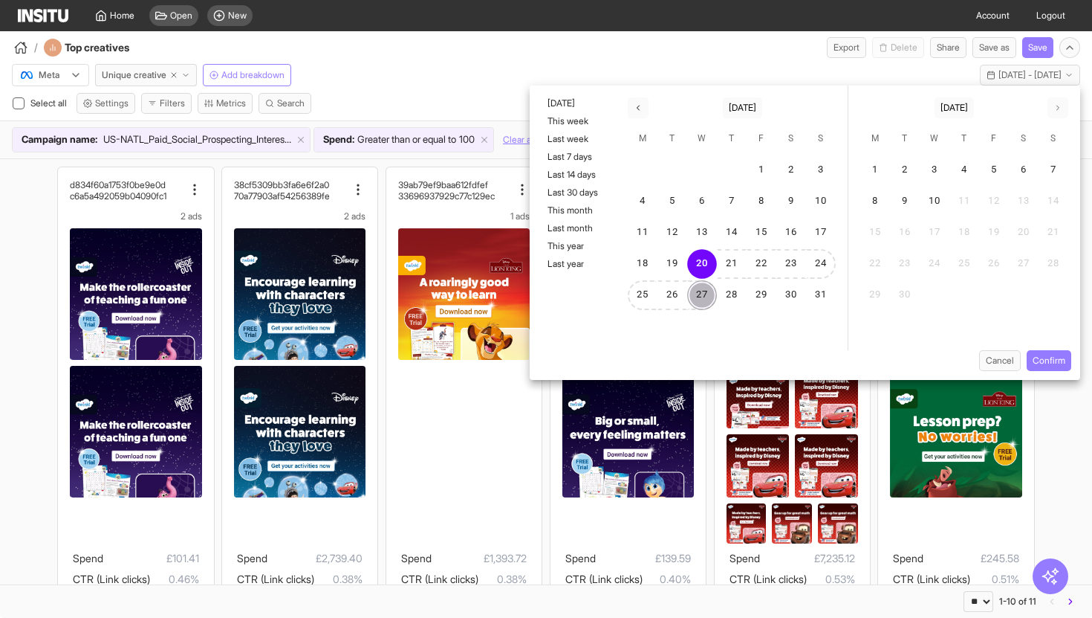
click at [699, 292] on button "27" at bounding box center [702, 295] width 30 height 30
click at [1044, 365] on button "Confirm" at bounding box center [1049, 360] width 45 height 21
